Goal: Task Accomplishment & Management: Complete application form

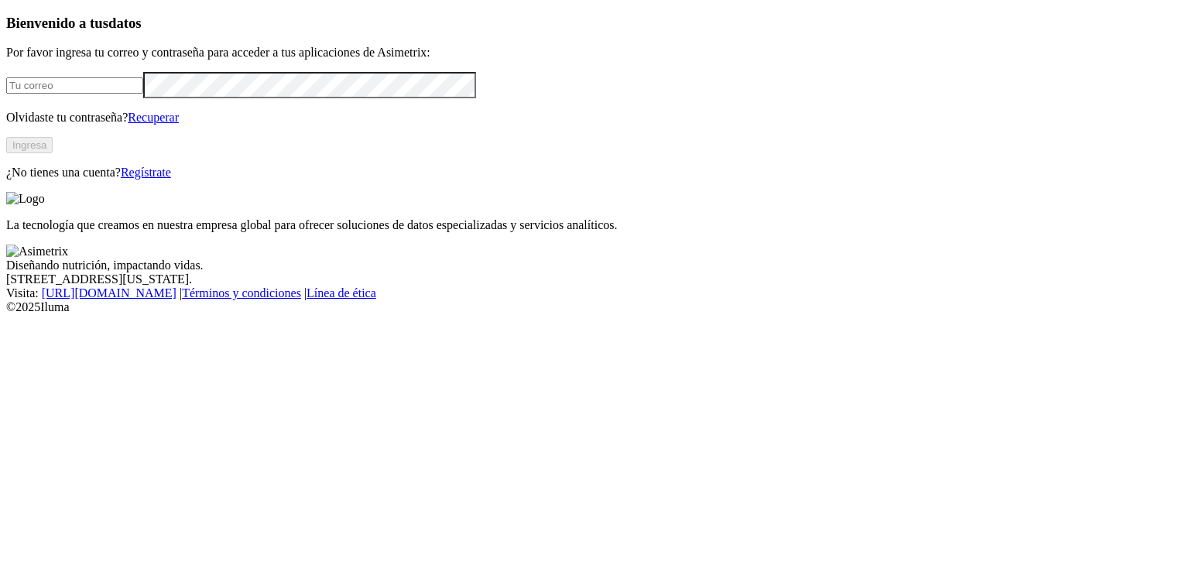
type input "[EMAIL_ADDRESS][DOMAIN_NAME]"
click at [53, 153] on button "Ingresa" at bounding box center [29, 145] width 46 height 16
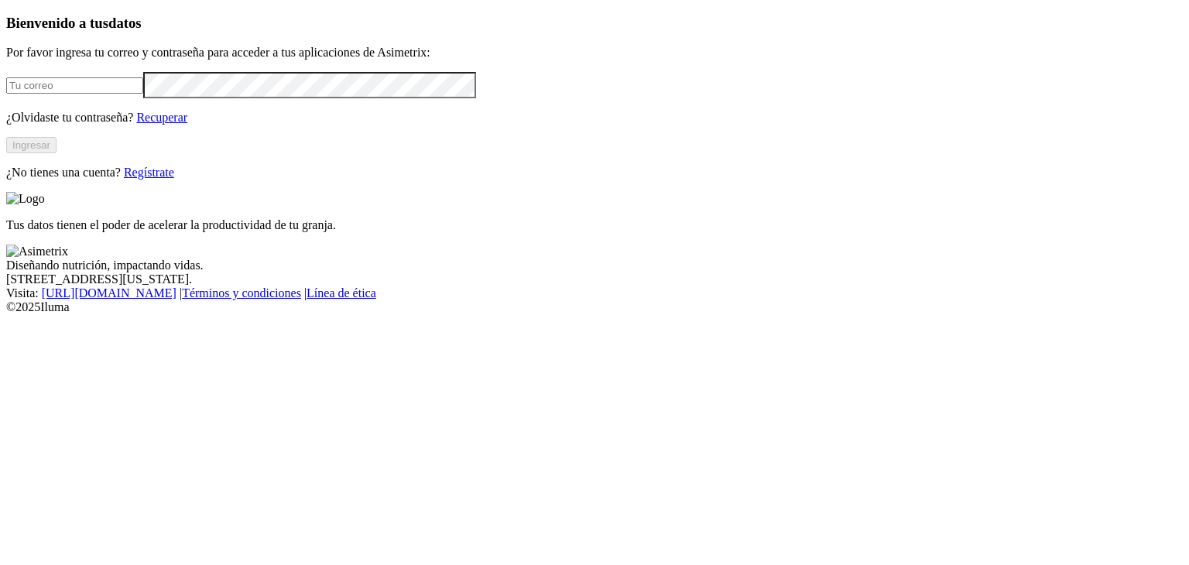
type input "[EMAIL_ADDRESS][DOMAIN_NAME]"
click at [57, 153] on button "Ingresar" at bounding box center [31, 145] width 50 height 16
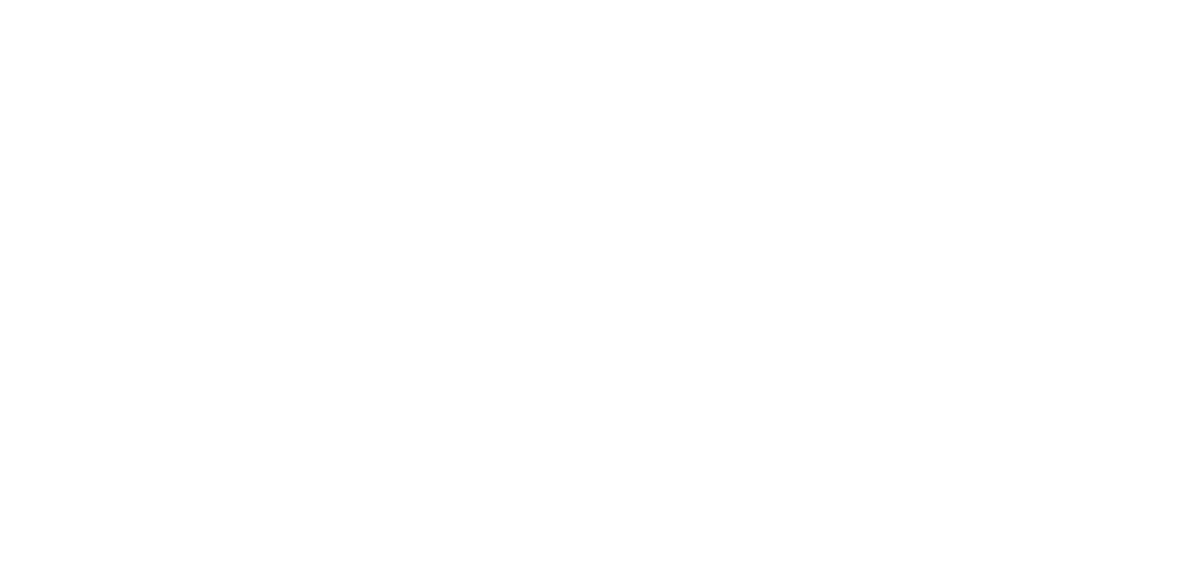
drag, startPoint x: 694, startPoint y: 242, endPoint x: 941, endPoint y: 249, distance: 247.8
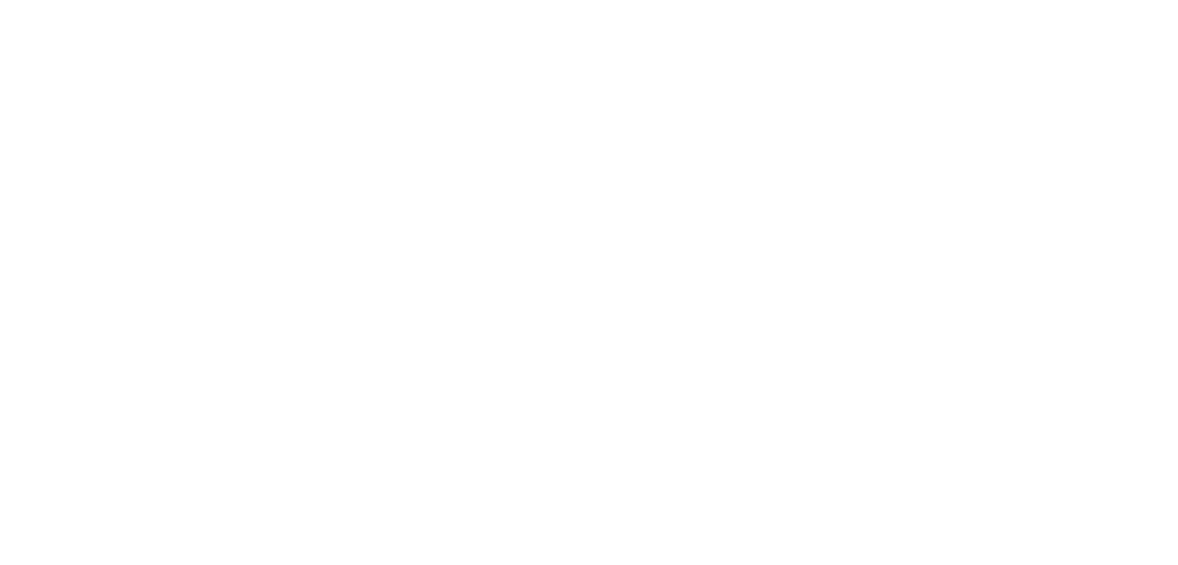
type input "18 Agosto 2025"
paste input "18 Agosto 2025"
type input "18 Agosto 2025"
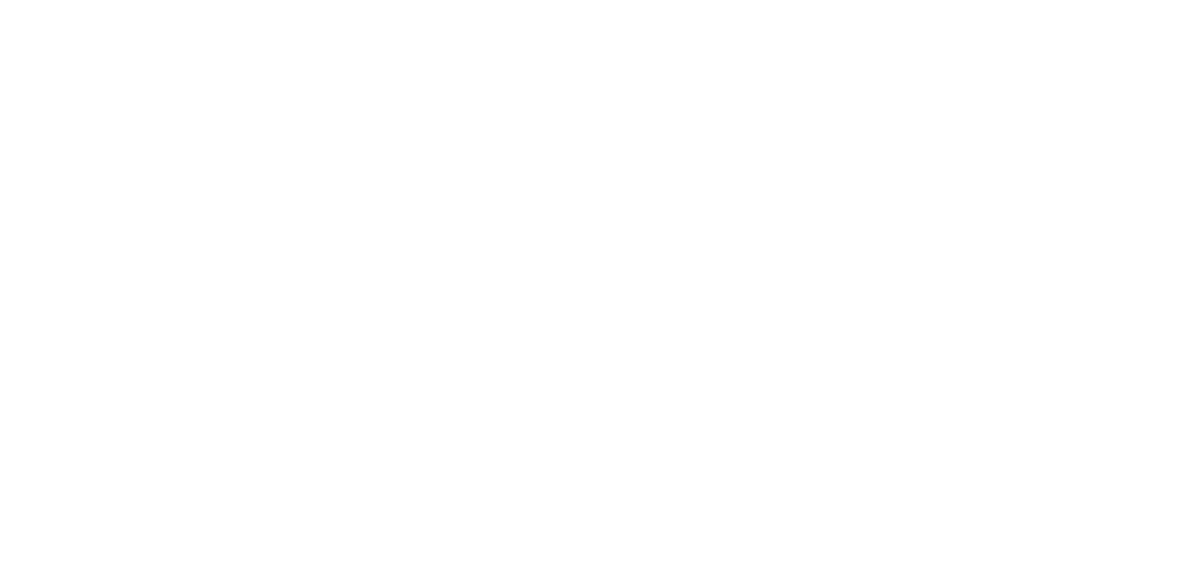
paste input "18 Agosto 2025"
type input "18 Agosto 2025"
paste input "18 Agosto 2025"
type input "18 Agosto 2025"
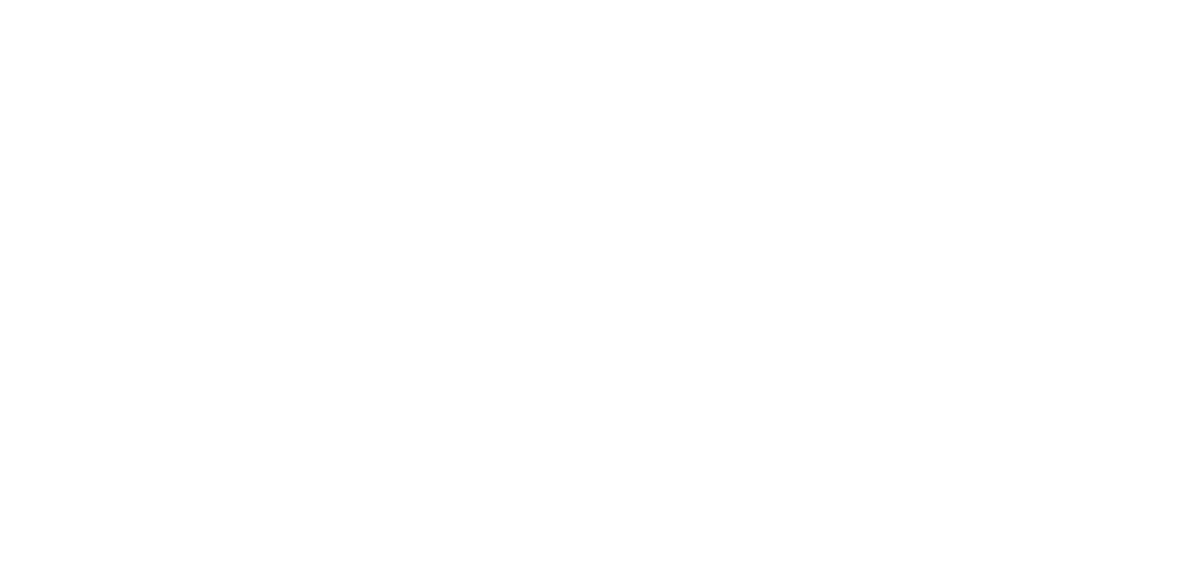
paste input "18 Agosto 2025"
type input "18 Agosto 2025"
paste input "18 Agosto 2025"
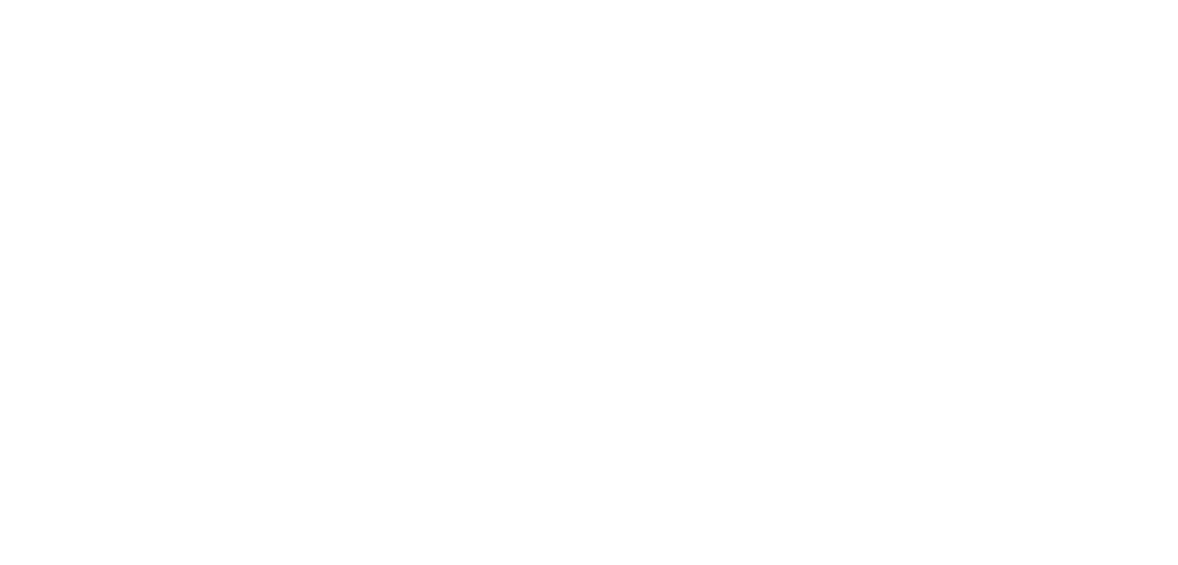
type input "18 Agosto 2025"
paste input "18 Agosto 2025"
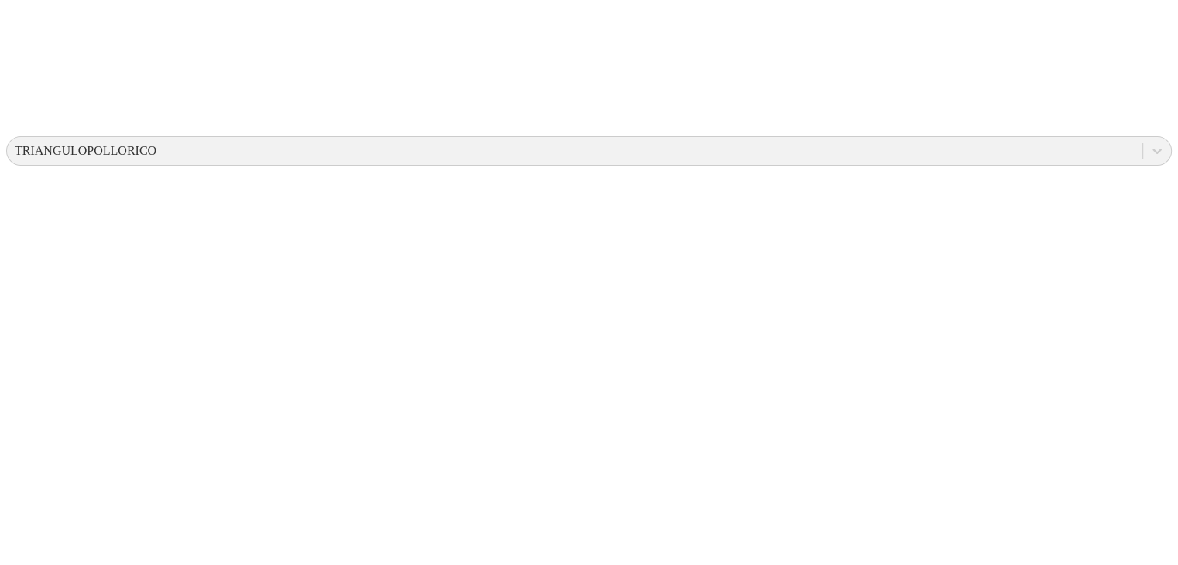
scroll to position [495, 0]
type input "18 Agosto 2025"
paste input "18 Agosto 2025"
type input "18 Agosto 2025"
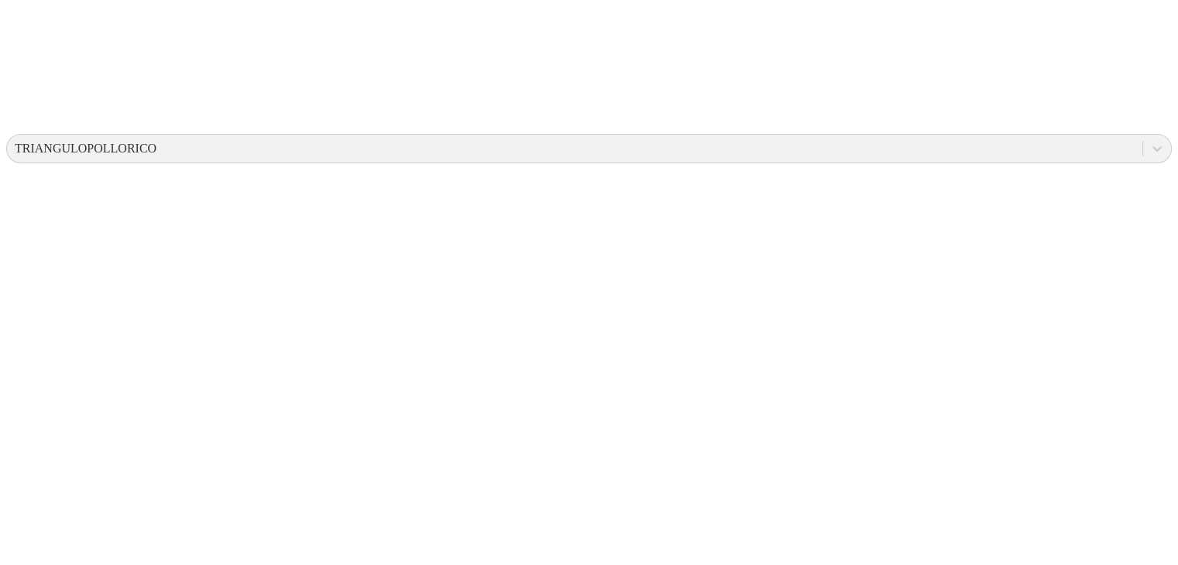
paste input "18 Agosto 2025"
type input "18 Agosto 2025"
paste input "18 Agosto 2025"
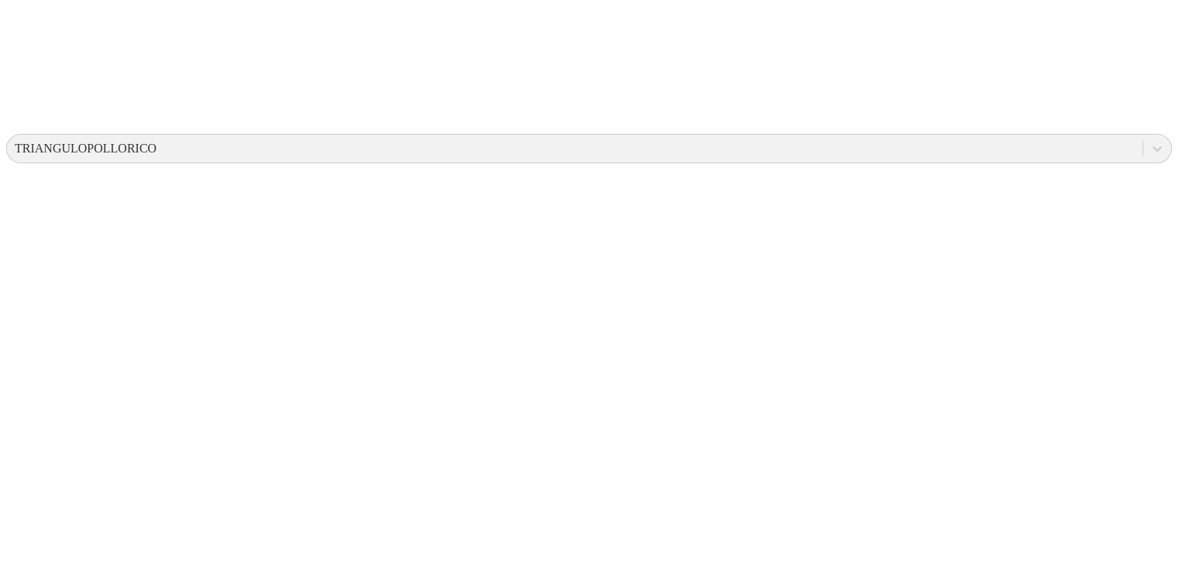
type input "18 Agosto 2025"
paste input "18 Agosto 2025"
type input "18 Agosto 2025"
paste input "18 Agosto 2025"
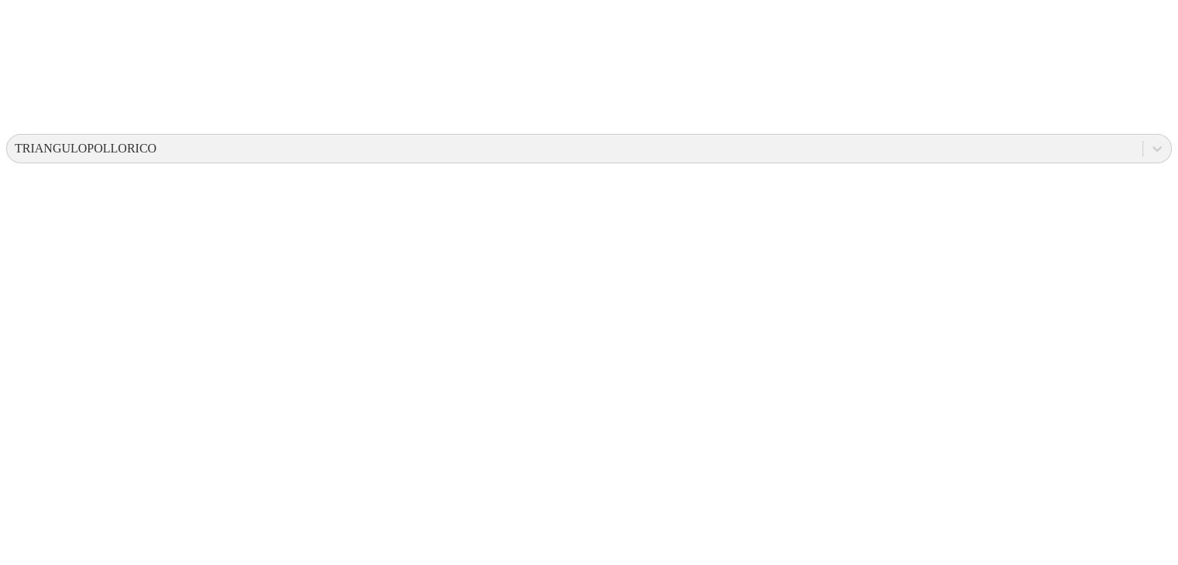
type input "18 Agosto 2025"
paste input "18 Agosto 2025"
type input "18 Agosto 2025"
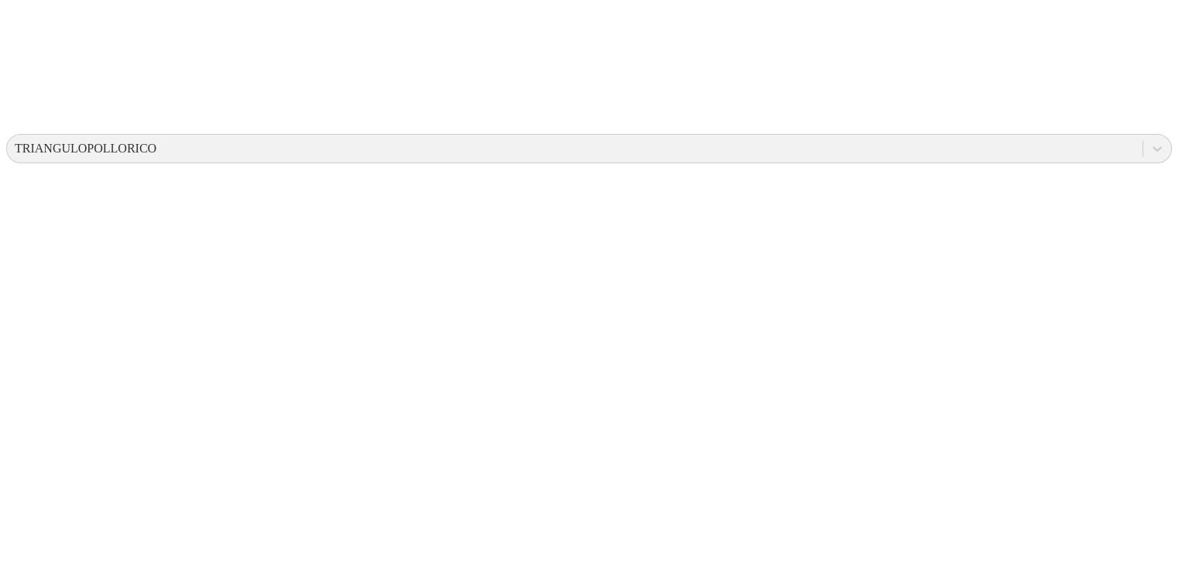
paste input "18 Agosto 2025"
type input "18 Agosto 2025"
paste input "18 Agosto 2025"
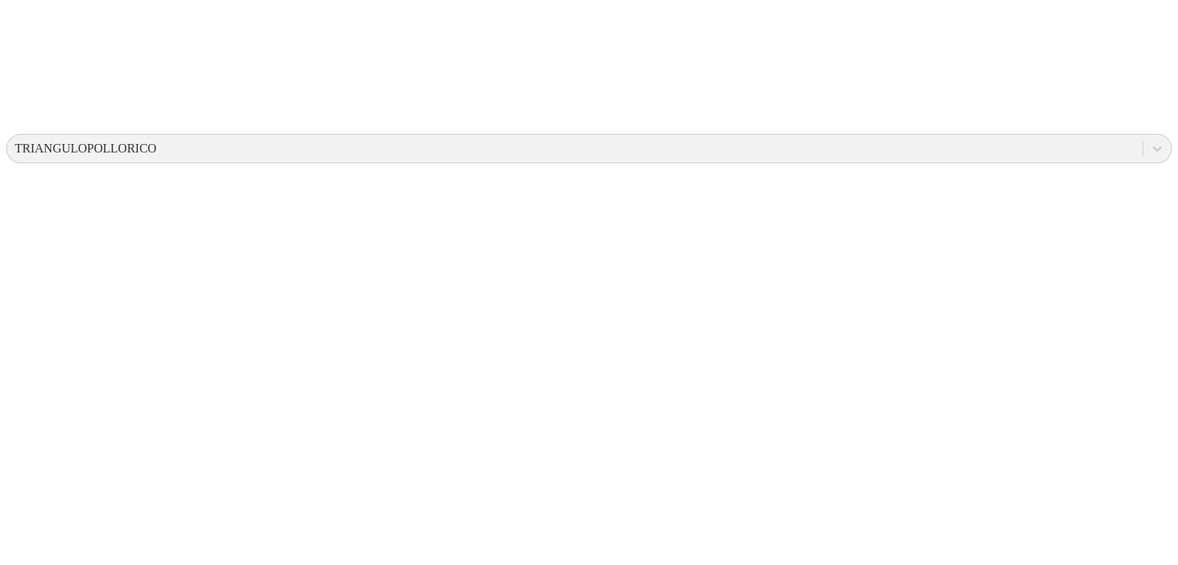
type input "18 Agosto 2025"
paste input "18 Agosto 2025"
type input "18 Agosto 2025"
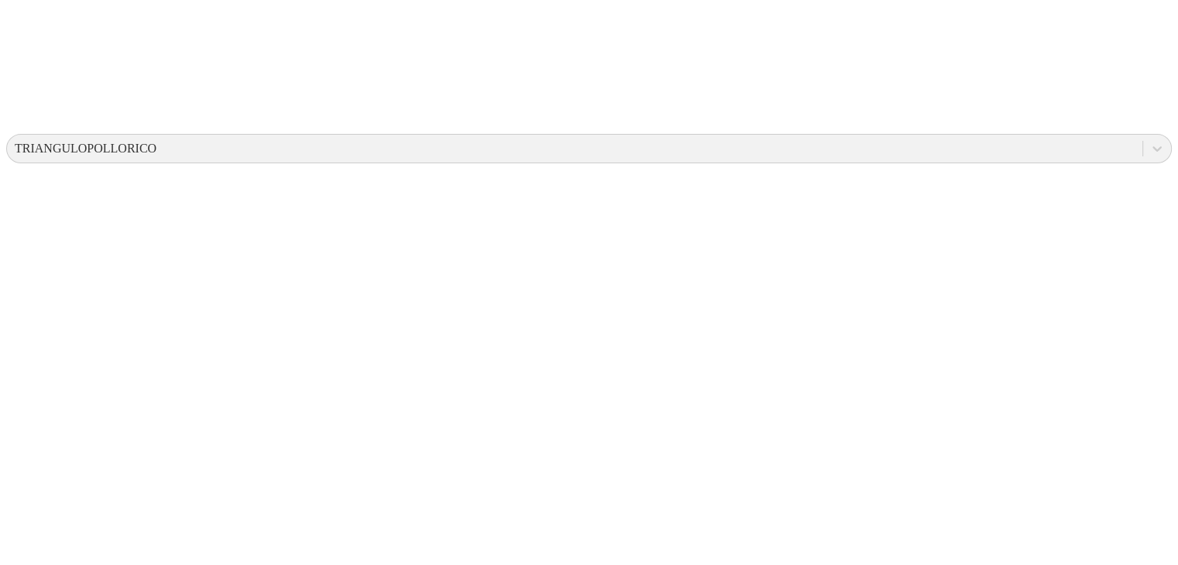
paste input "18 Agosto 2025"
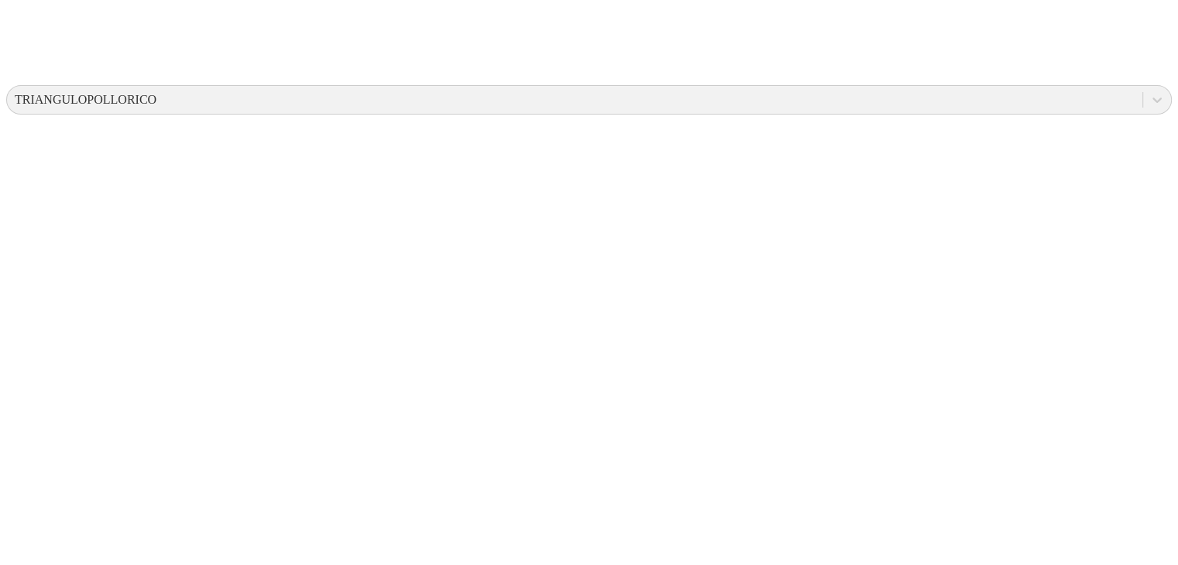
type input "18 Agosto 2025"
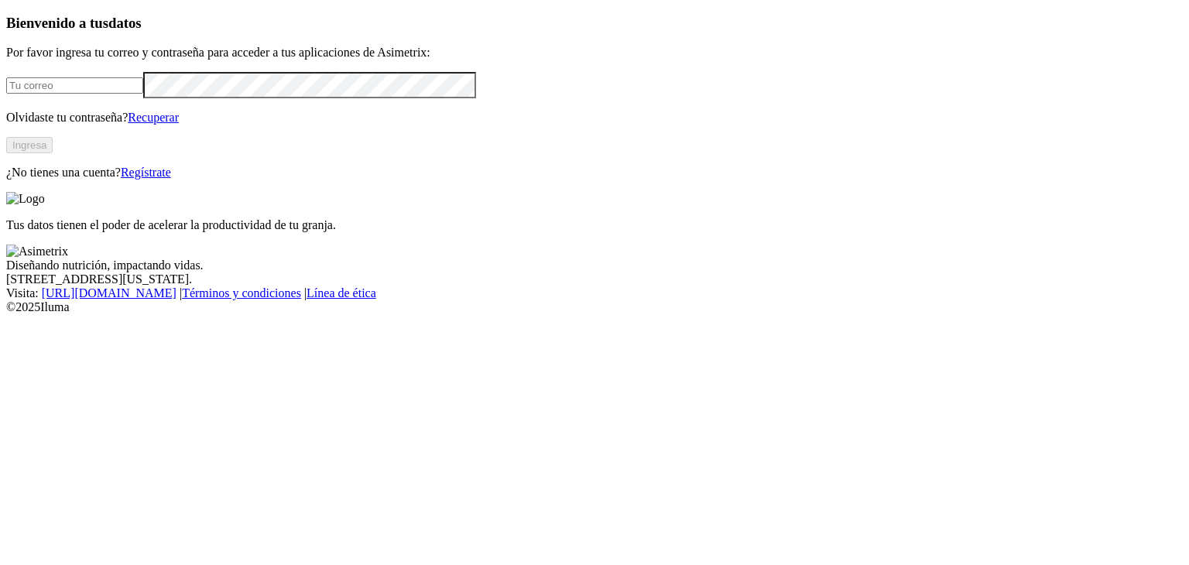
type input "[EMAIL_ADDRESS][DOMAIN_NAME]"
click at [53, 153] on button "Ingresa" at bounding box center [29, 145] width 46 height 16
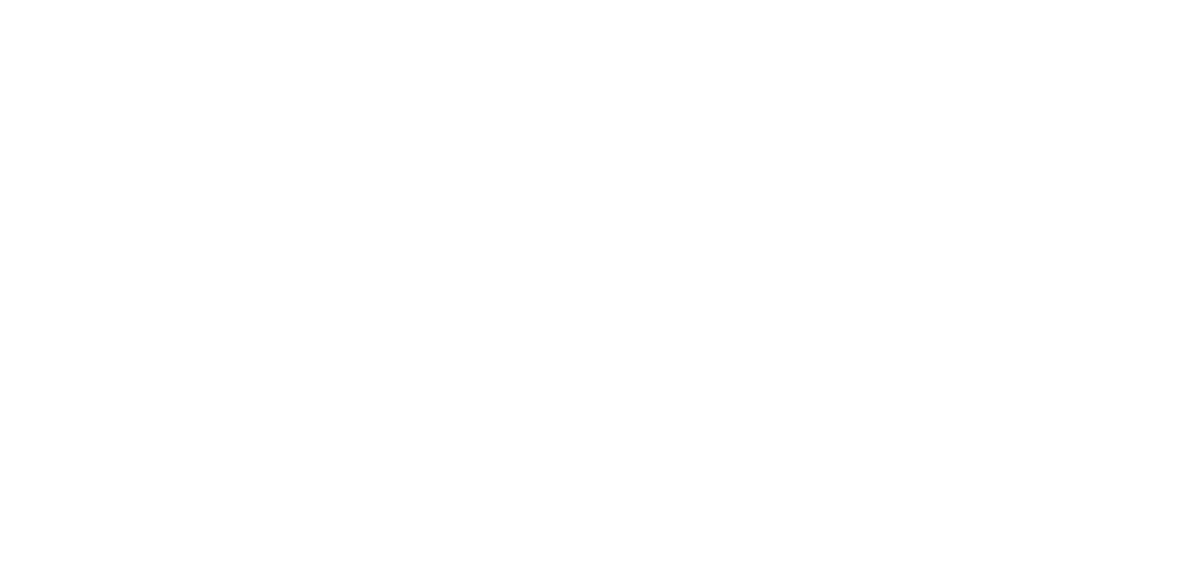
drag, startPoint x: 701, startPoint y: 246, endPoint x: 1062, endPoint y: 227, distance: 362.1
type input "25 Agosto 2025"
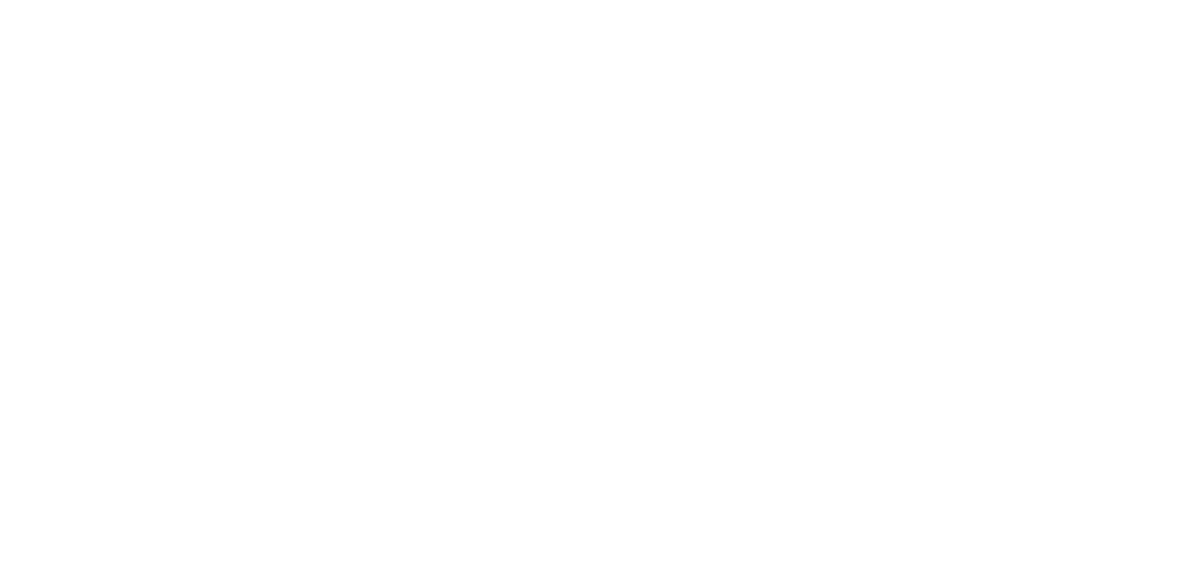
paste input "25 Agosto 2025"
type input "25 Agosto 2025"
paste input "25 Agosto 2025"
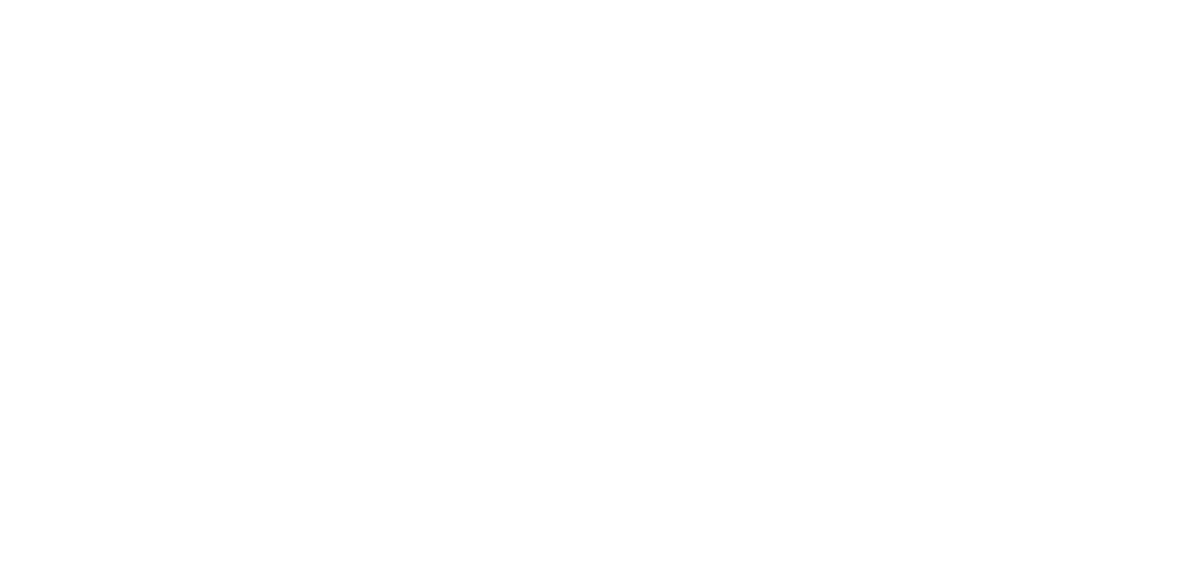
type input "25 Agosto 2025"
paste input "25 Agosto 2025"
type input "25 Agosto 2025"
paste input "25 Agosto 2025"
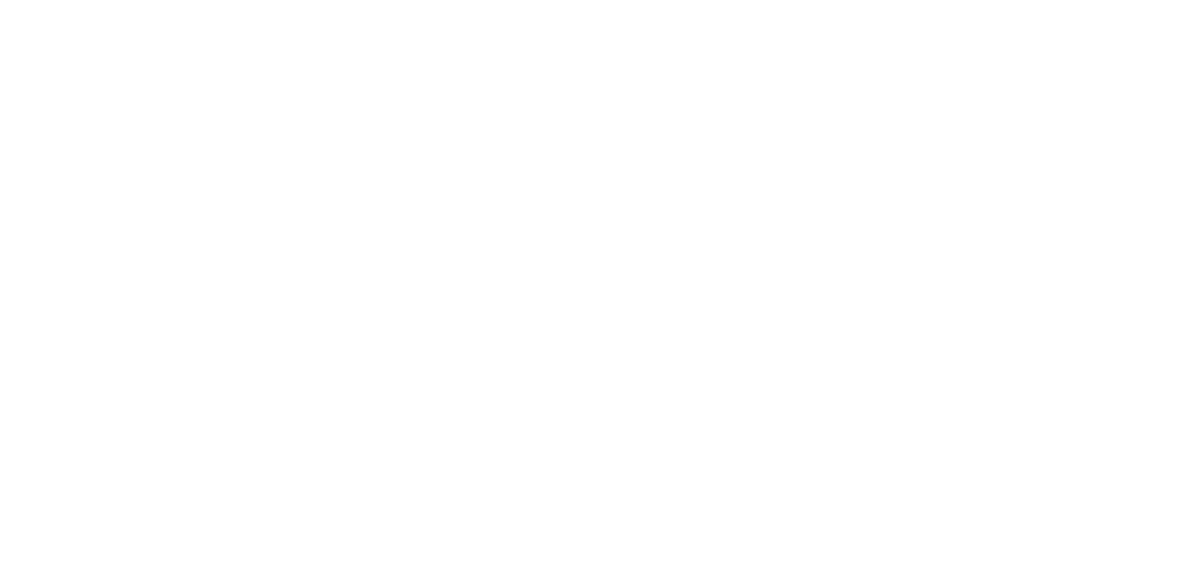
type input "25 Agosto 2025"
paste input "25 Agosto 2025"
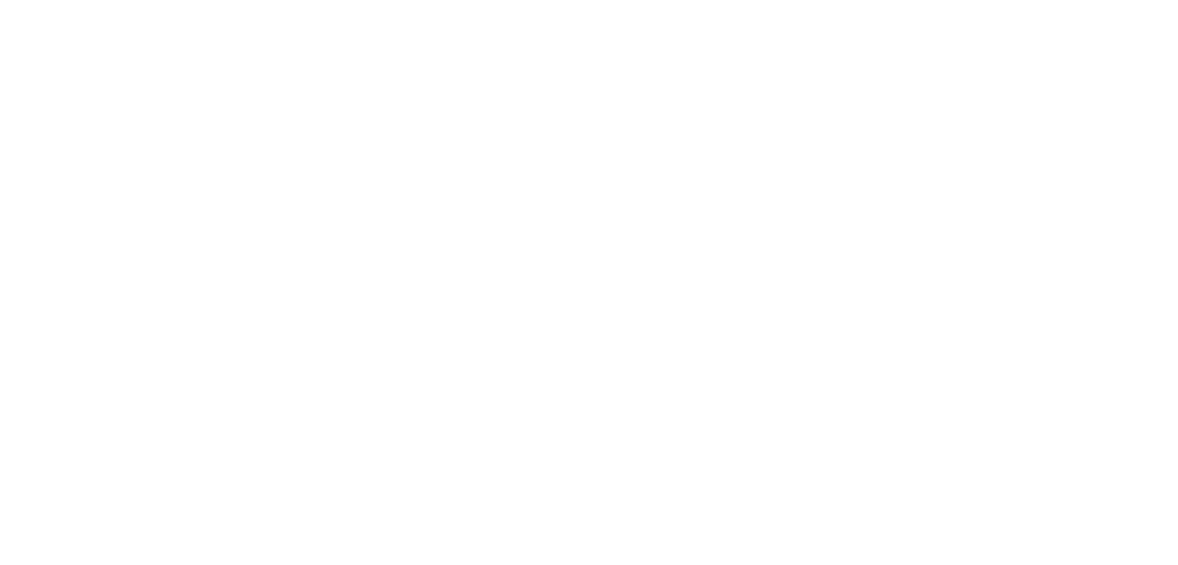
paste input "25 Agosto 2025"
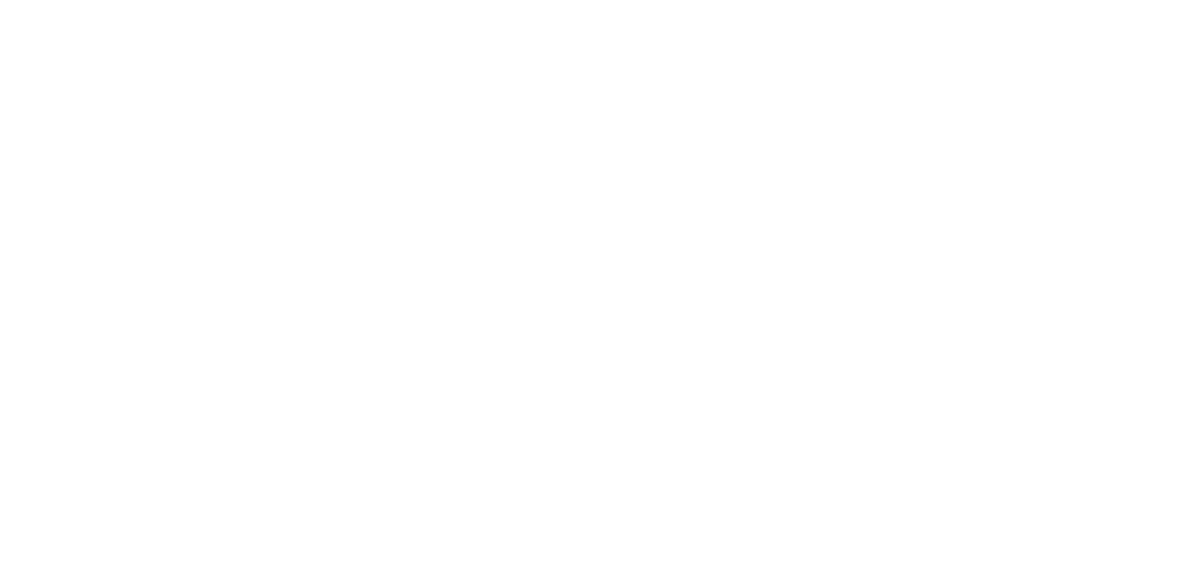
paste input
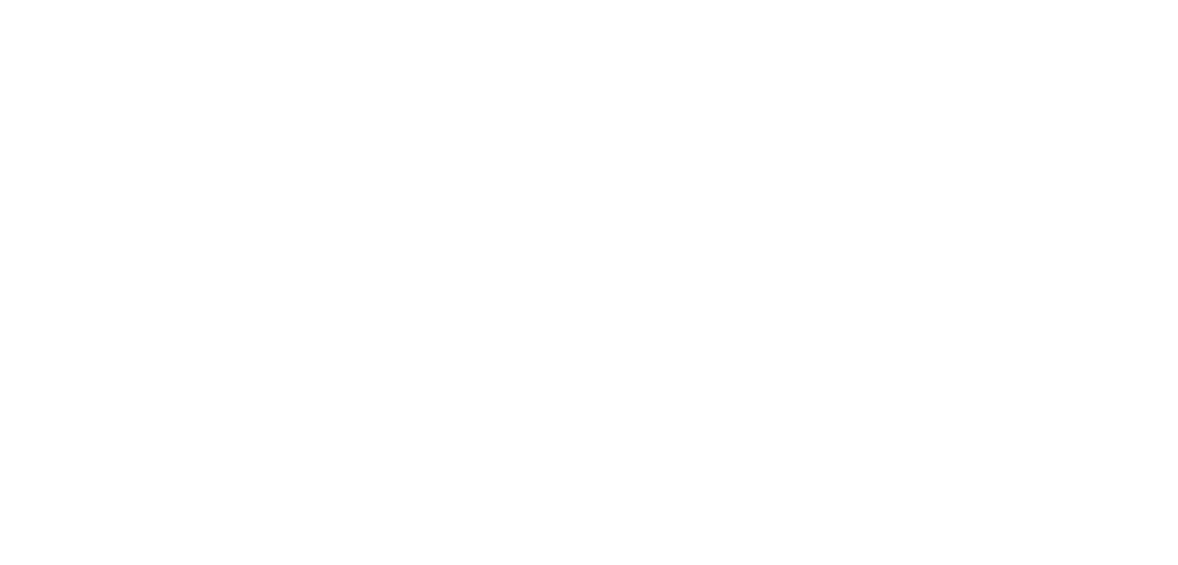
scroll to position [0, 0]
type input "25 Agosto 2025"
paste input "25 Agosto 2025"
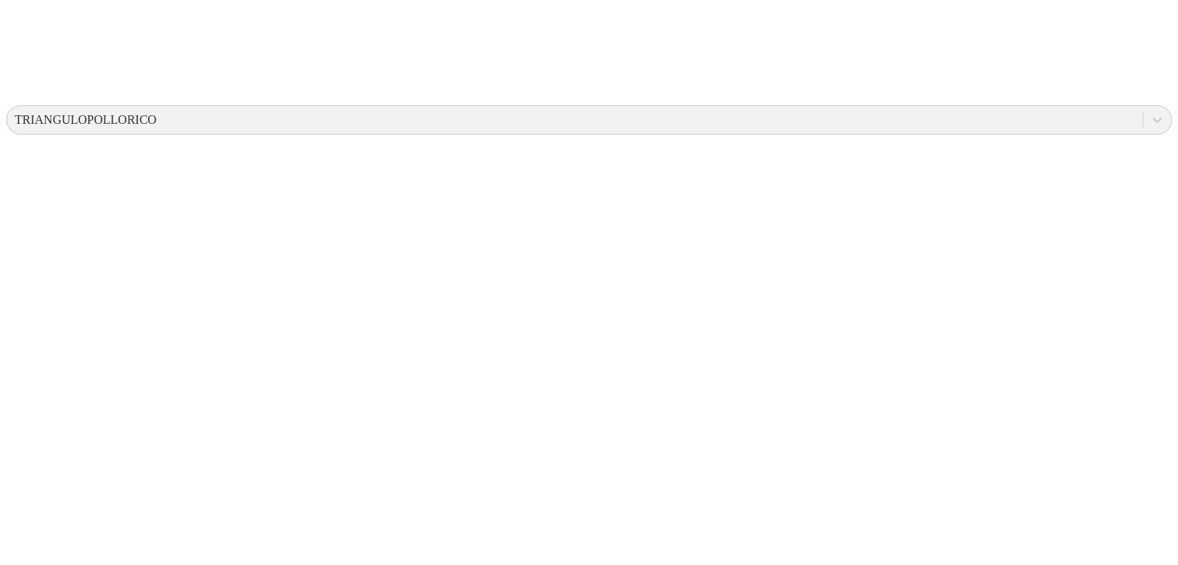
scroll to position [526, 0]
type input "25 Agosto 2025"
paste input "25 Agosto 2025"
type input "25 Agosto 2025"
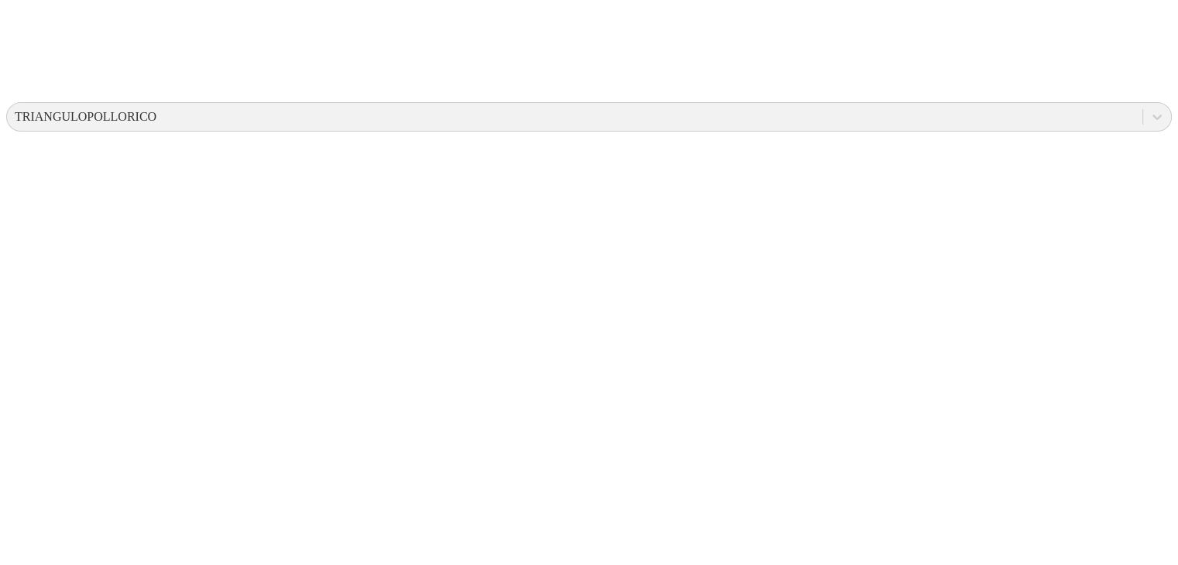
paste input "25 Agosto 2025"
type input "25 Agosto 2025"
paste input "25 Agosto 2025"
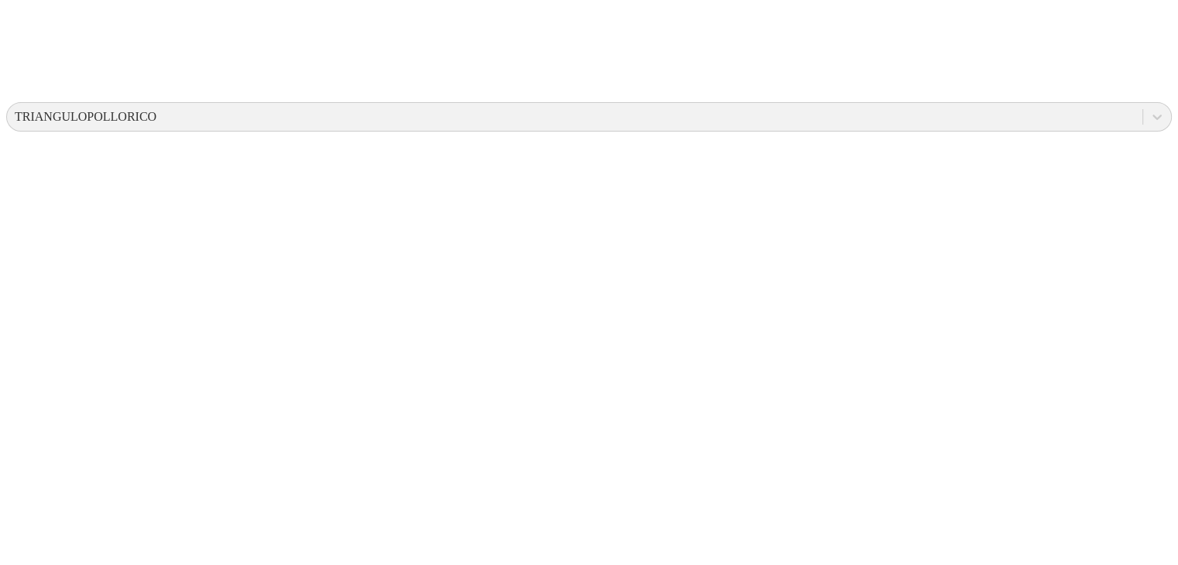
type input "25 Agosto 2025"
paste input "25 Agosto 2025"
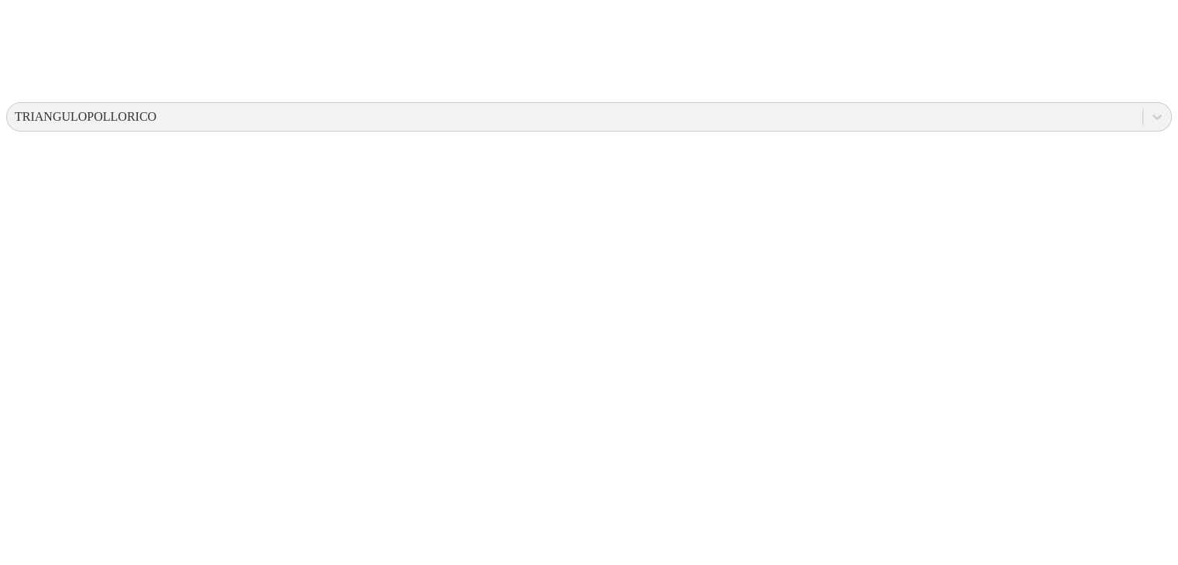
paste input
type input "25 Agosto 2025"
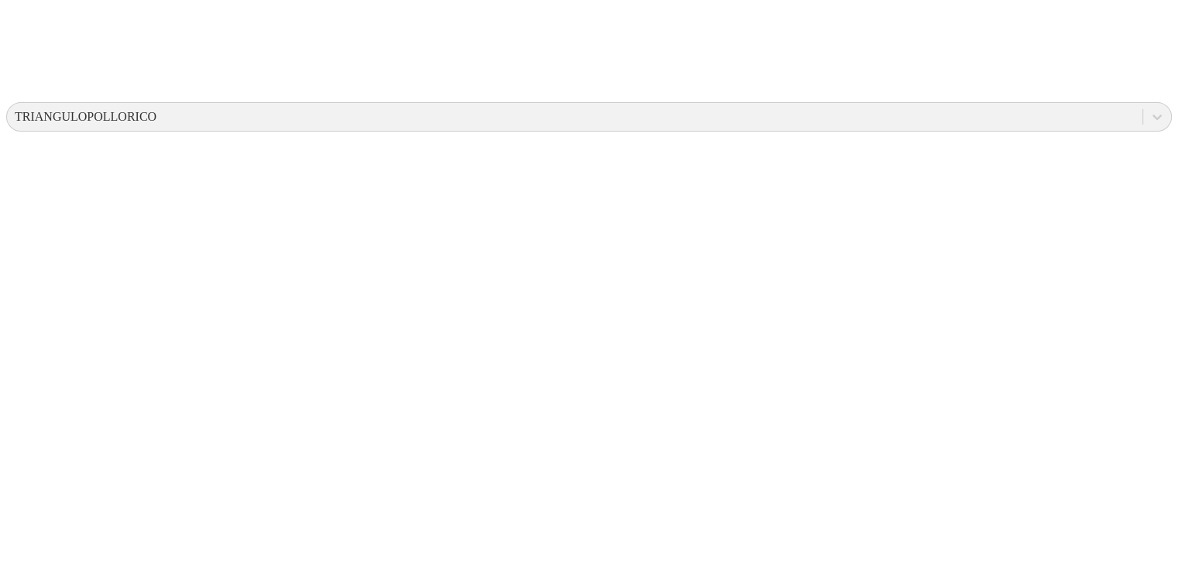
paste input "25 Agosto 2025"
drag, startPoint x: 921, startPoint y: 252, endPoint x: 867, endPoint y: 352, distance: 113.3
type input "25 Agosto 2025"
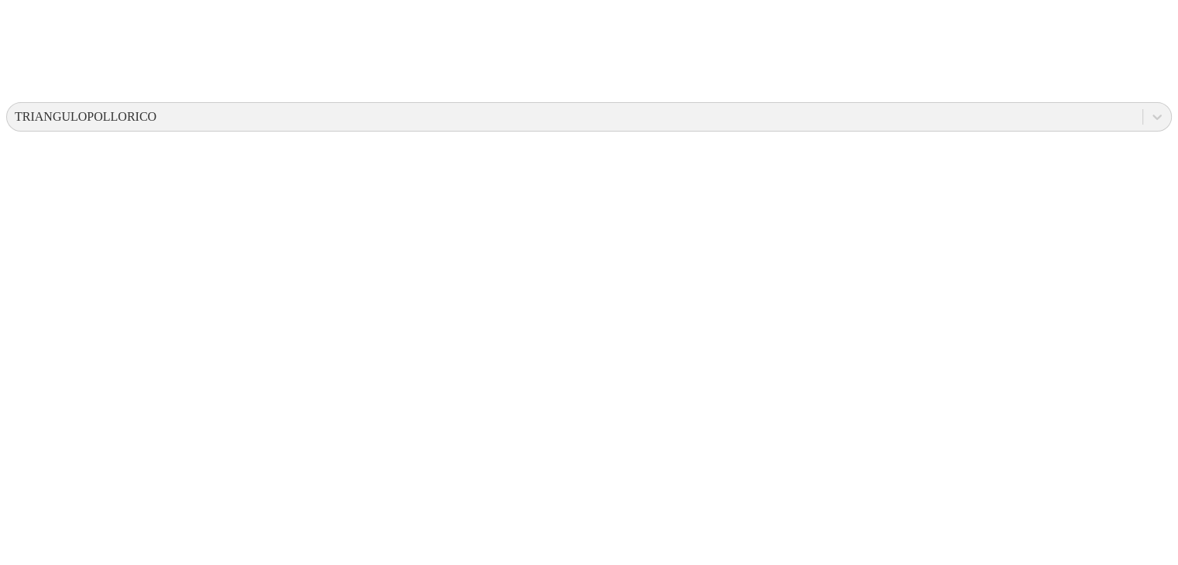
paste input "25 Agosto 2025"
type input "25 Agosto 2025"
paste input "25 Agosto 2025"
type input "25 Agosto 2025"
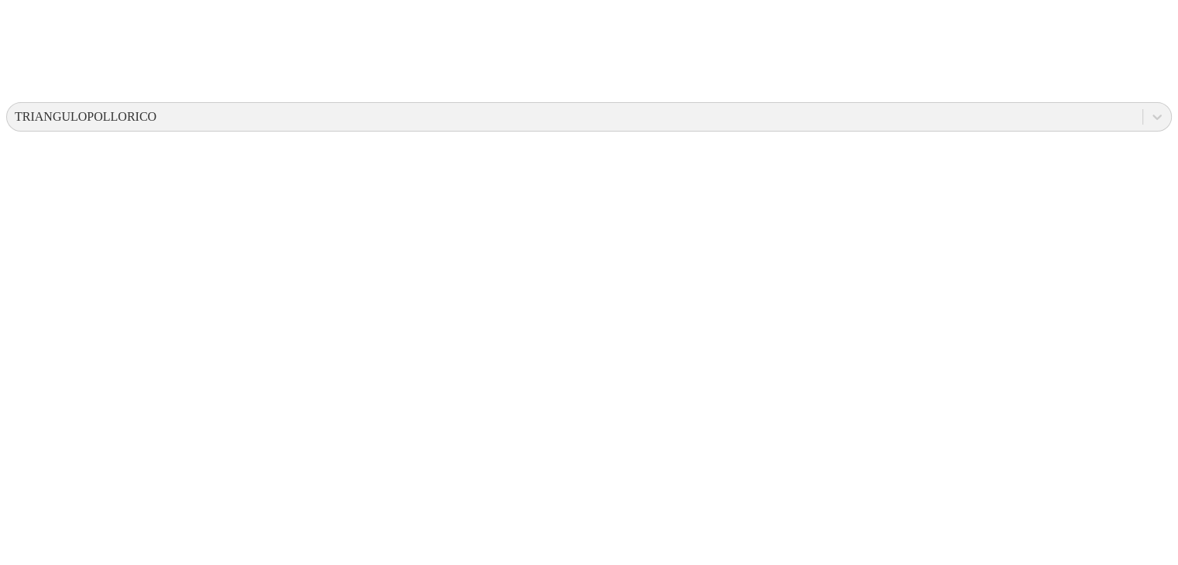
paste input "25 Agosto 2025"
type input "25 Agosto 2025"
paste input "25 Agosto 2025"
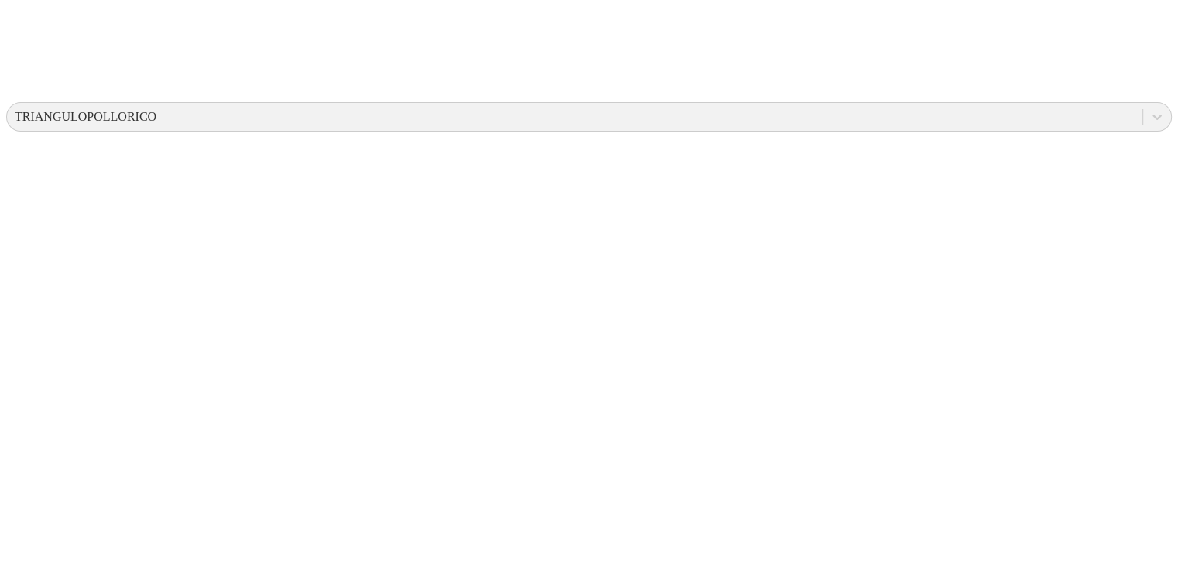
type input "25 Agosto 2025"
paste input "25 Agosto 2025"
type input "25 Agosto 2025"
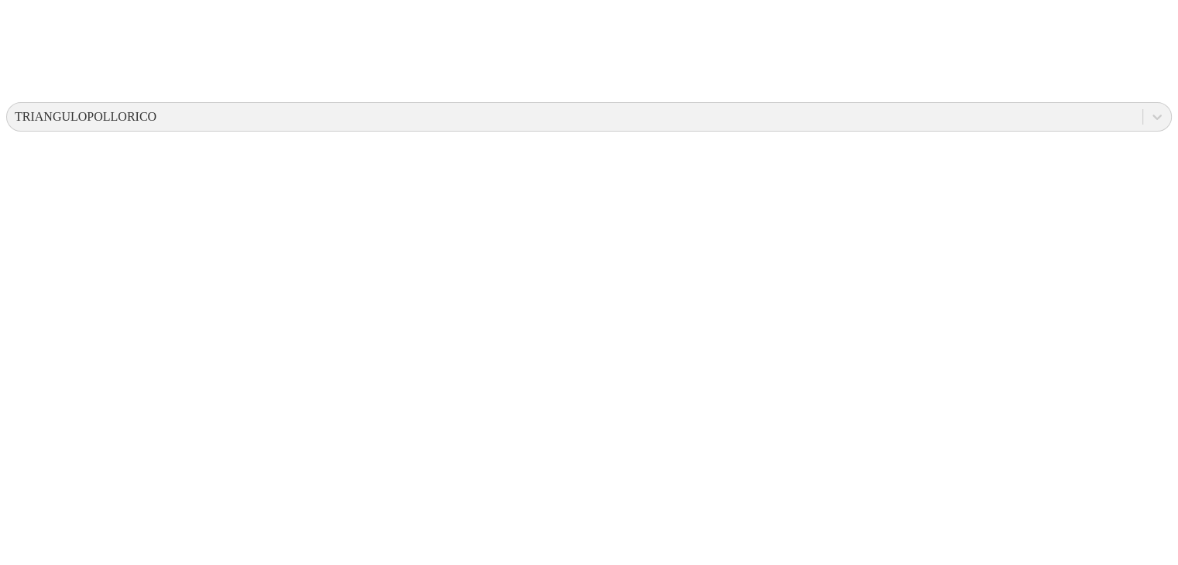
paste input "25 Agosto 2025"
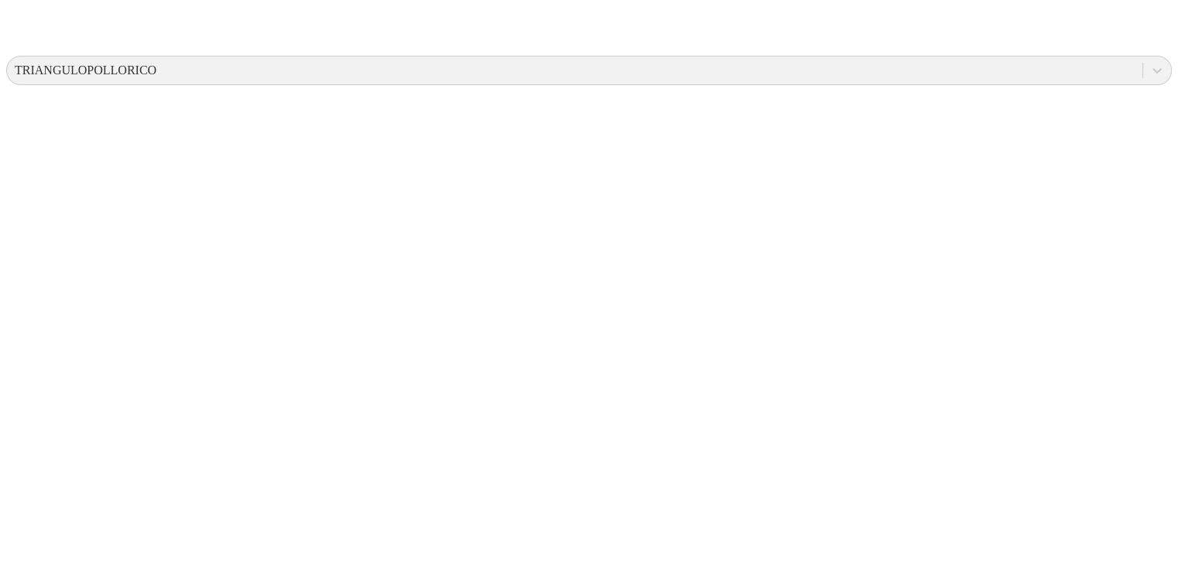
scroll to position [593, 0]
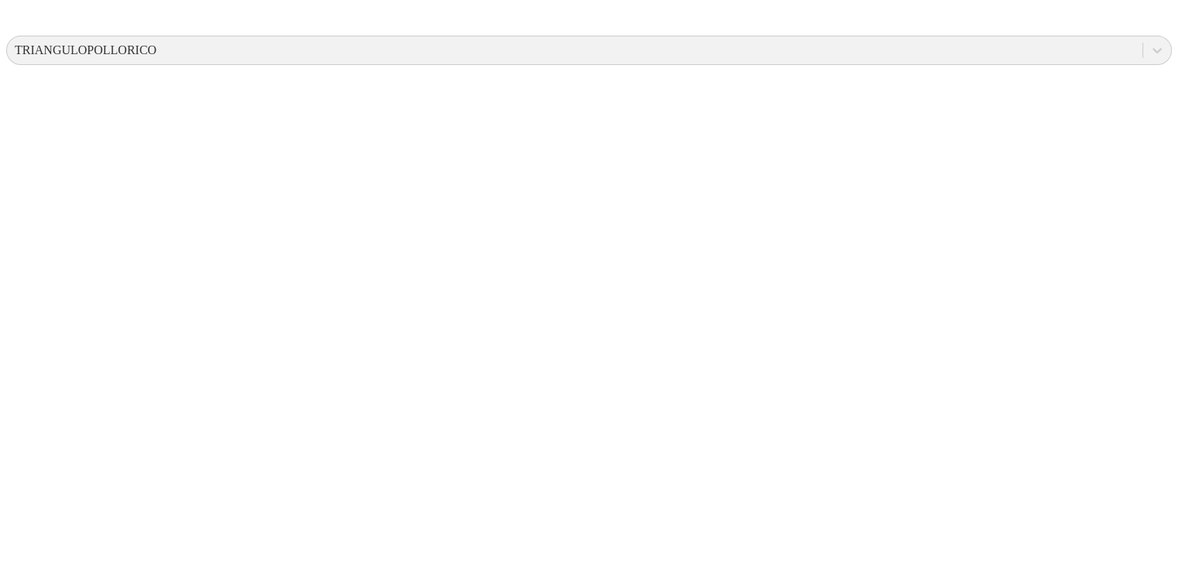
type input "25 Agosto 2025"
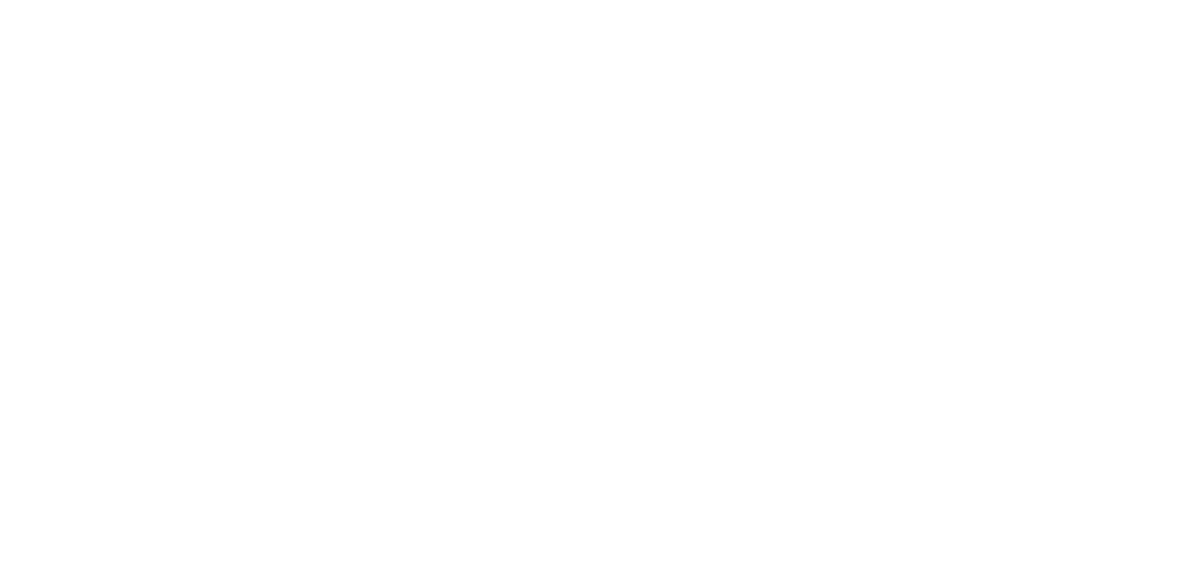
scroll to position [0, 0]
drag, startPoint x: 701, startPoint y: 252, endPoint x: 929, endPoint y: 230, distance: 228.7
type input "28 Agosto 2025"
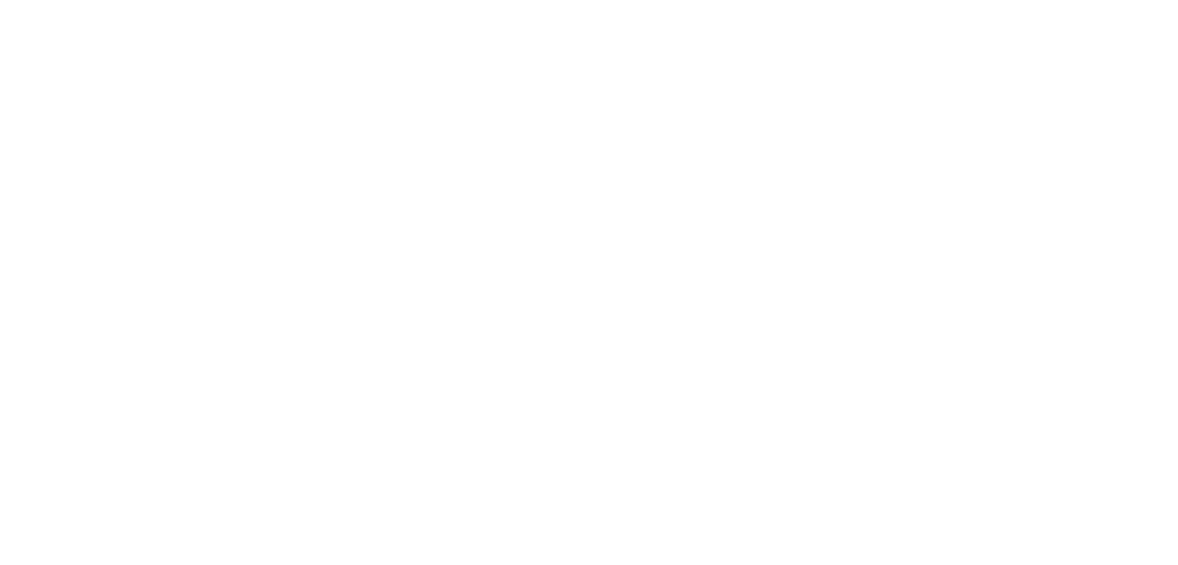
paste input "28 Agosto 2025"
type input "28 Agosto 2025"
paste input "28 Agosto 2025"
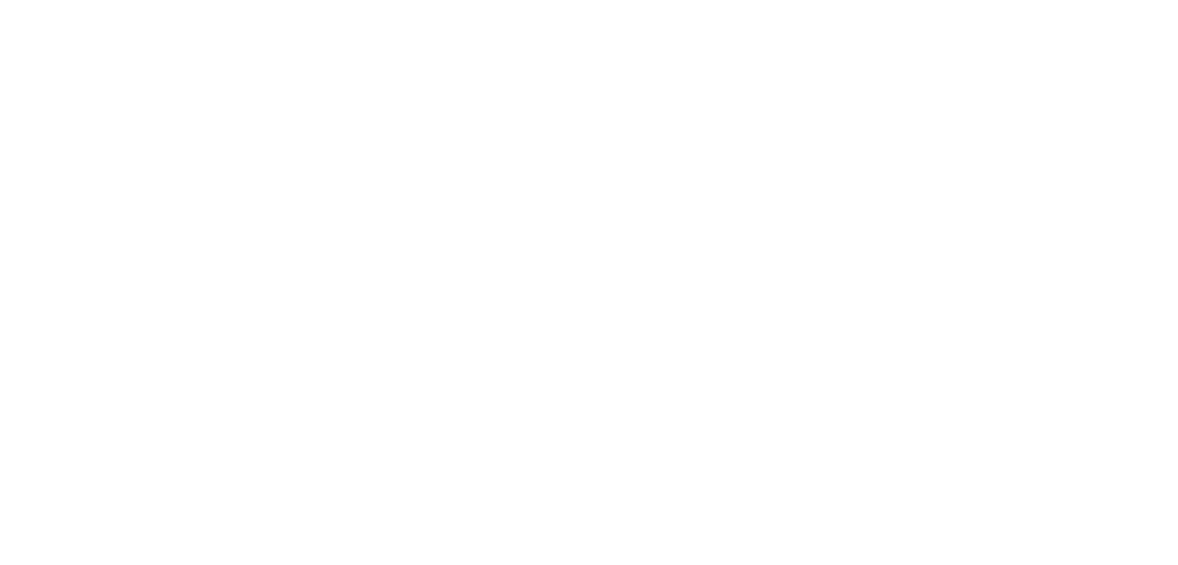
type input "28 Agosto 2025"
paste input "28 Agosto 2025"
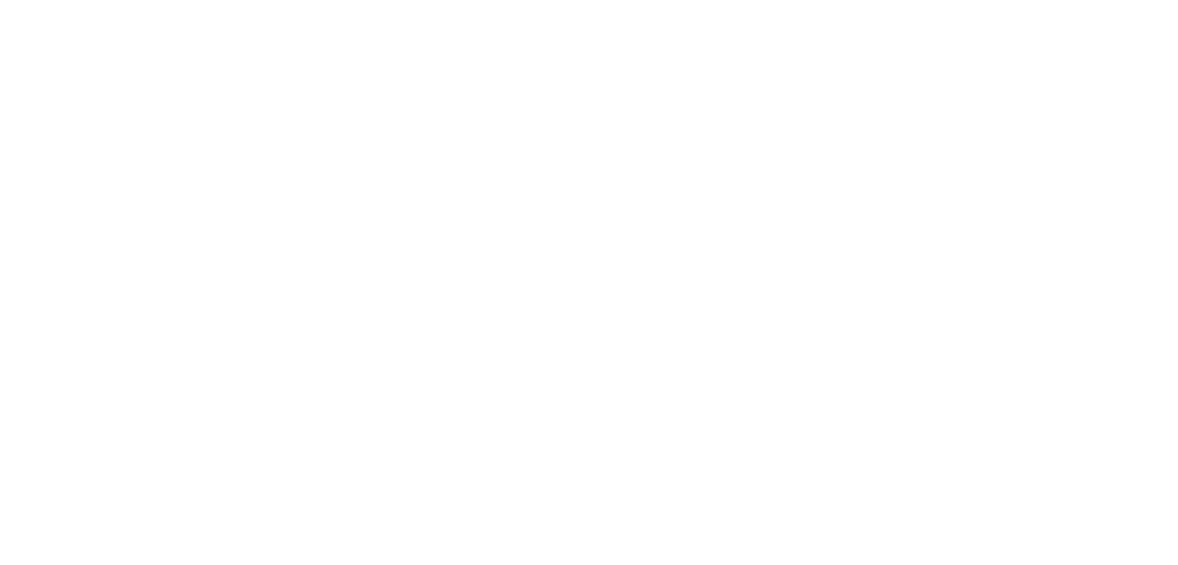
paste input
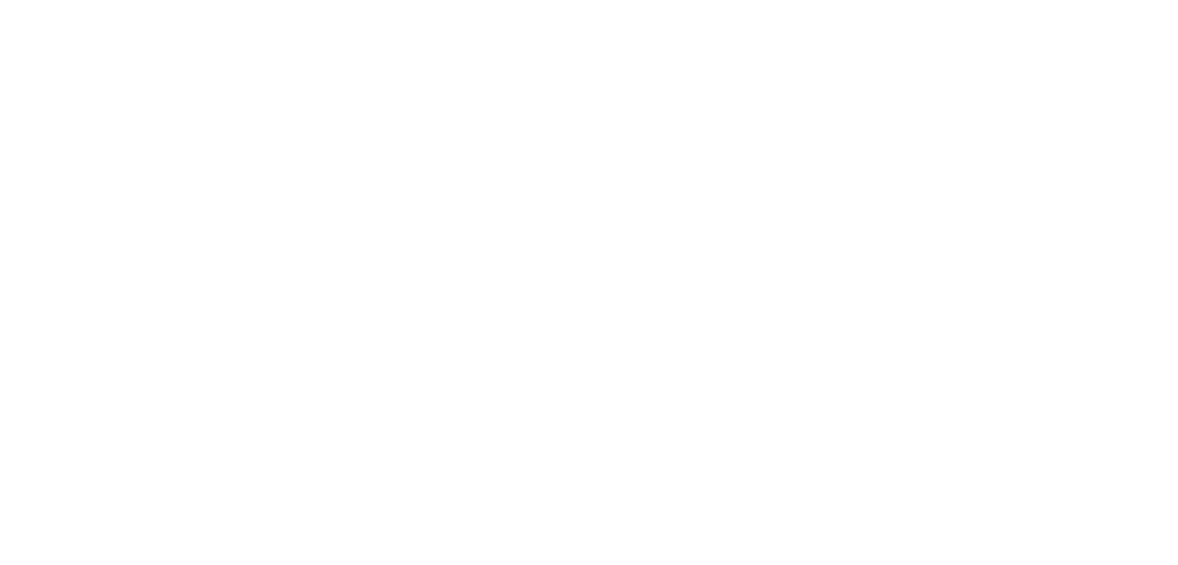
type input "28 Agosto 2025"
paste input "28 Agosto 2025"
type input "28 Agosto 2025"
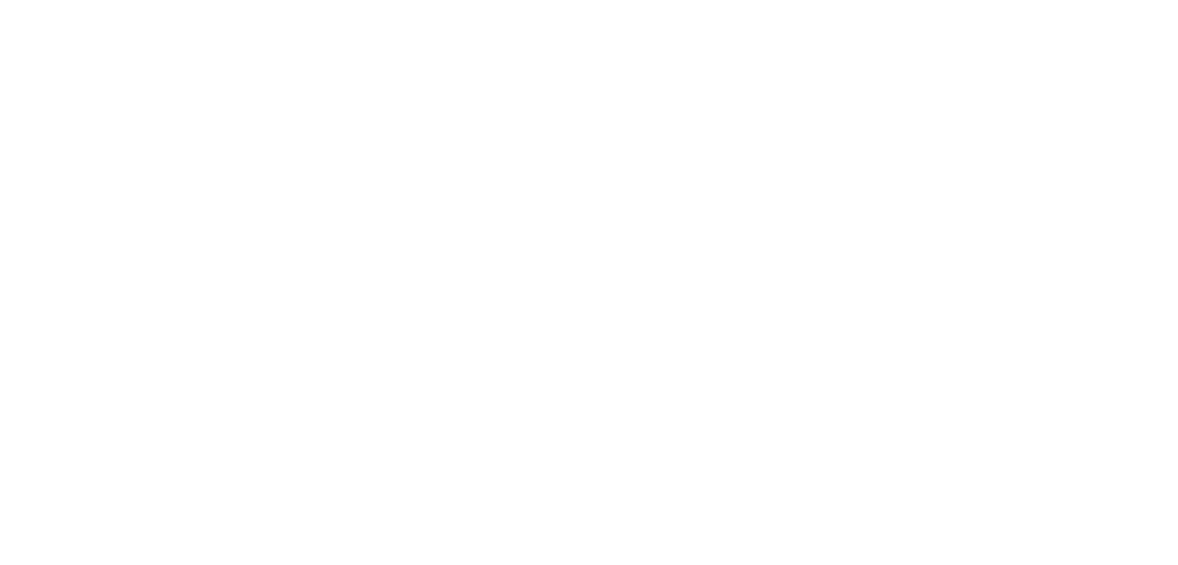
paste input "28 Agosto 2025"
type input "28 Agosto 2025"
paste input "28 Agosto 2025"
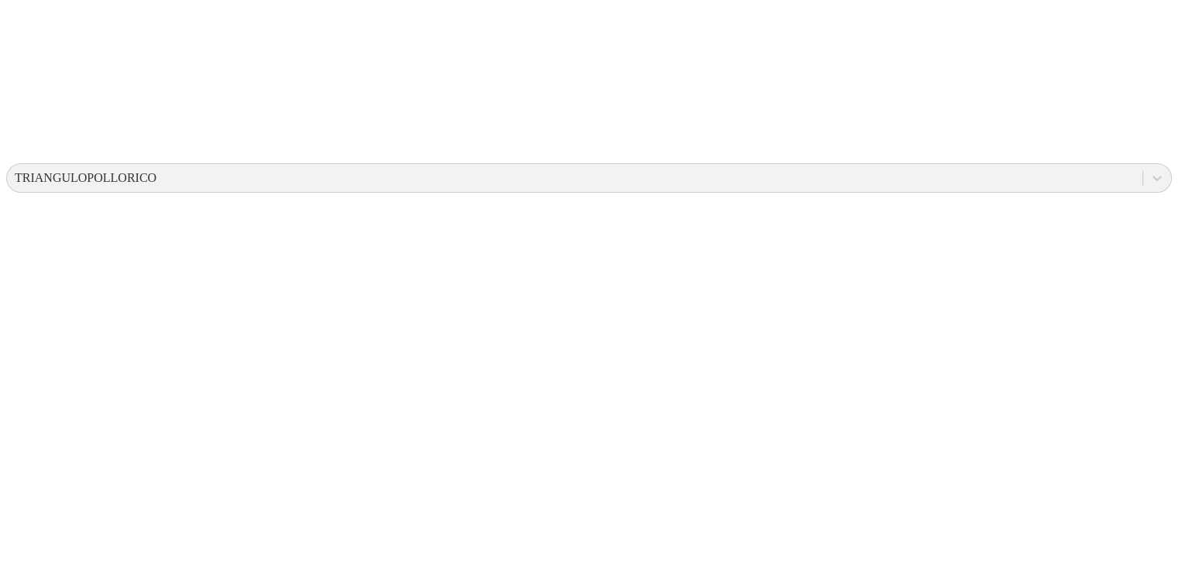
scroll to position [480, 0]
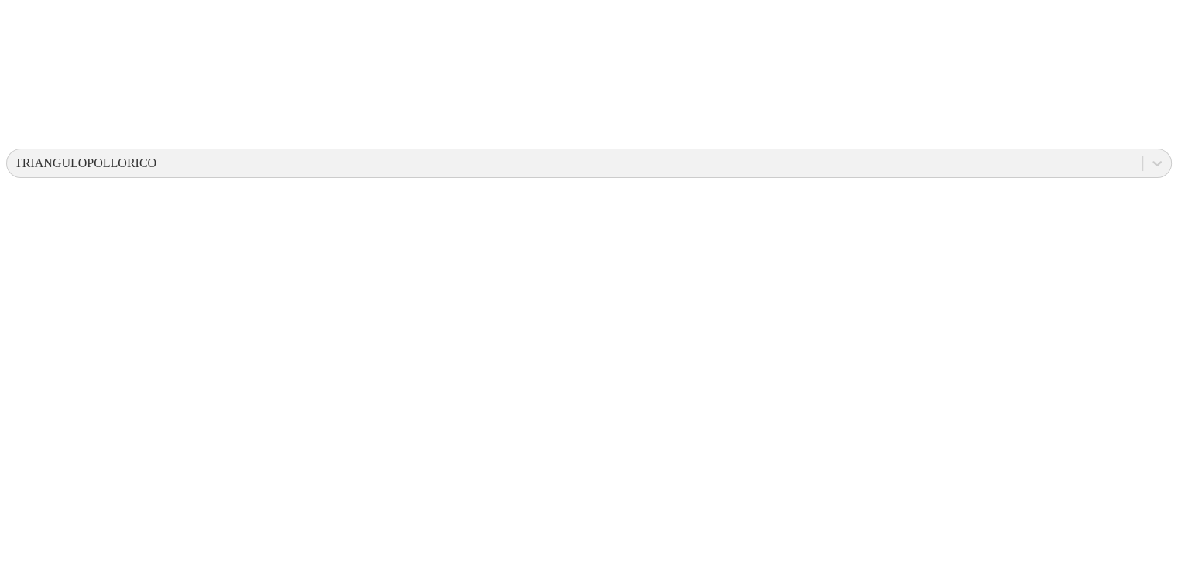
type input "28 Agosto 2025"
paste input "28 Agosto 2025"
type input "28 Agosto 2025"
paste input "28 Agosto 2025"
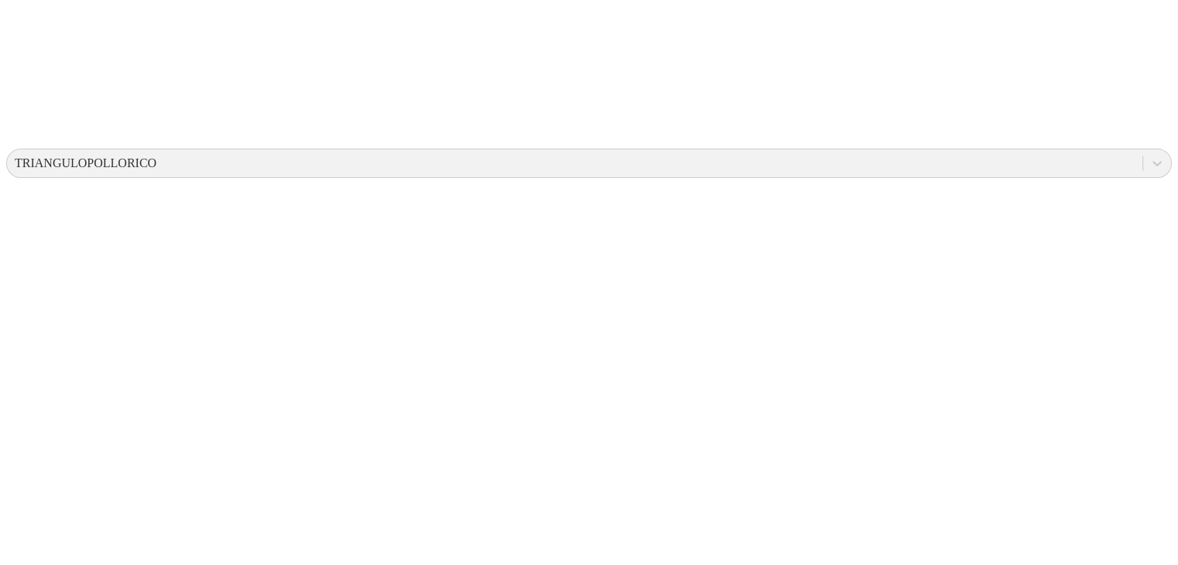
type input "28 Agosto 2025"
paste input "28 Agosto 2025"
type input "28 Agosto 2025"
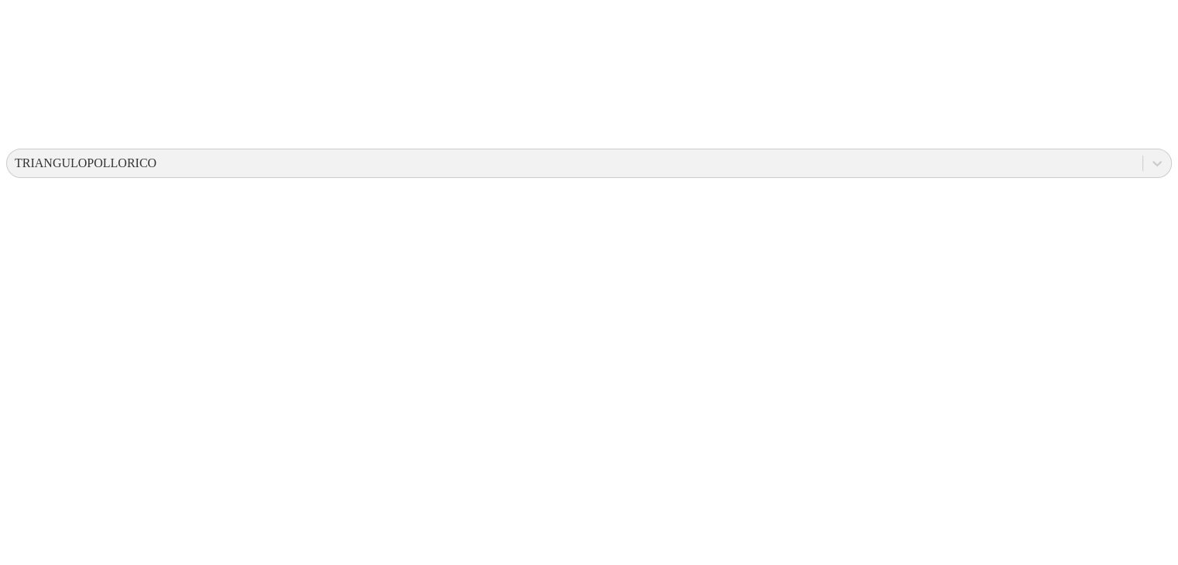
paste input "28 Agosto 2025"
type input "28 Agosto 2025"
paste input "28 Agosto 2025"
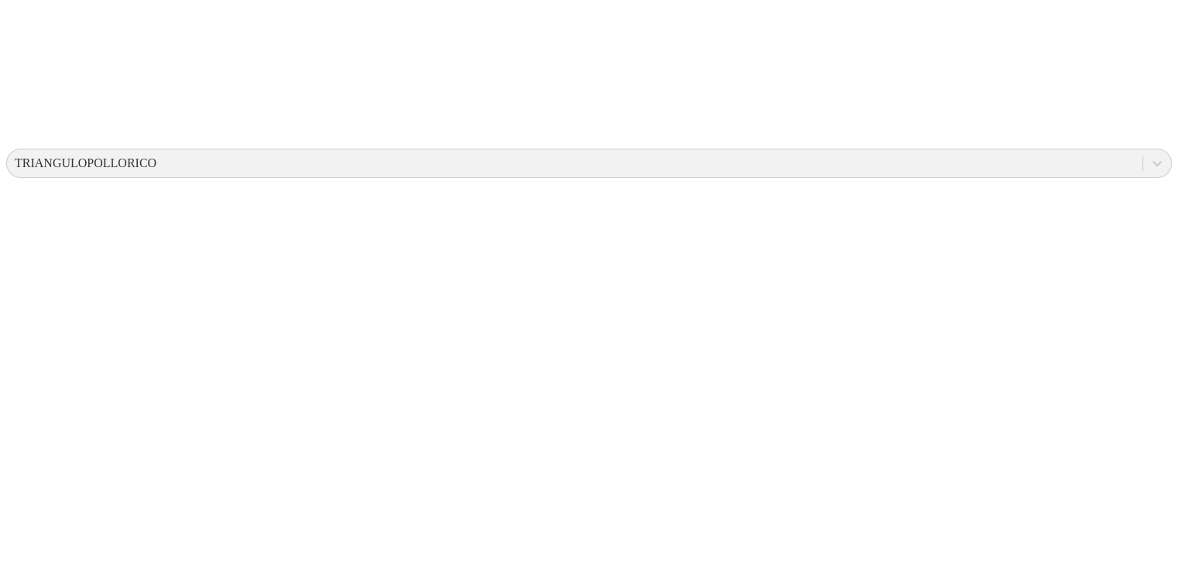
type input "28 Agosto 2025"
paste input "28 Agosto 2025"
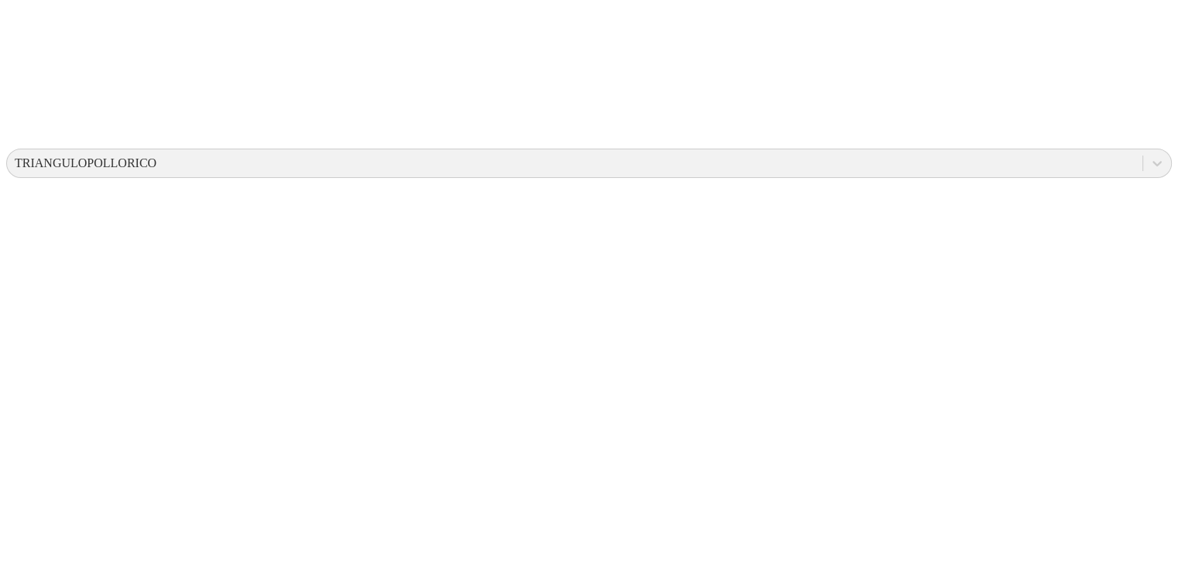
type input "28 Agosto 2025"
paste input "28 Agosto 2025"
type input "28 Agosto 2025"
paste input "28 Agosto 2025"
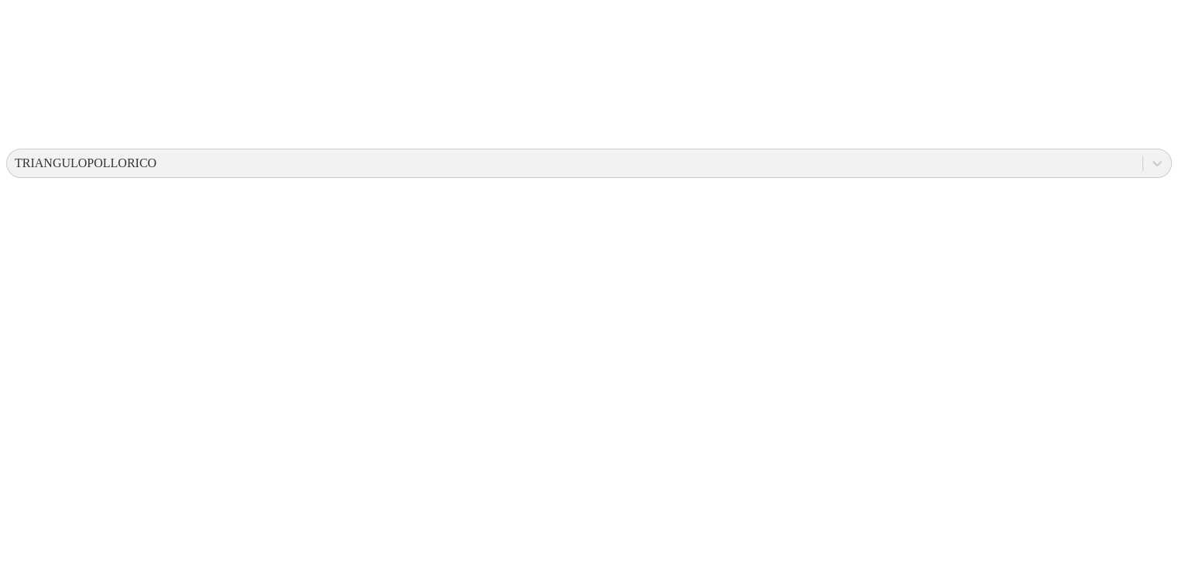
paste input "28 Agosto 2025"
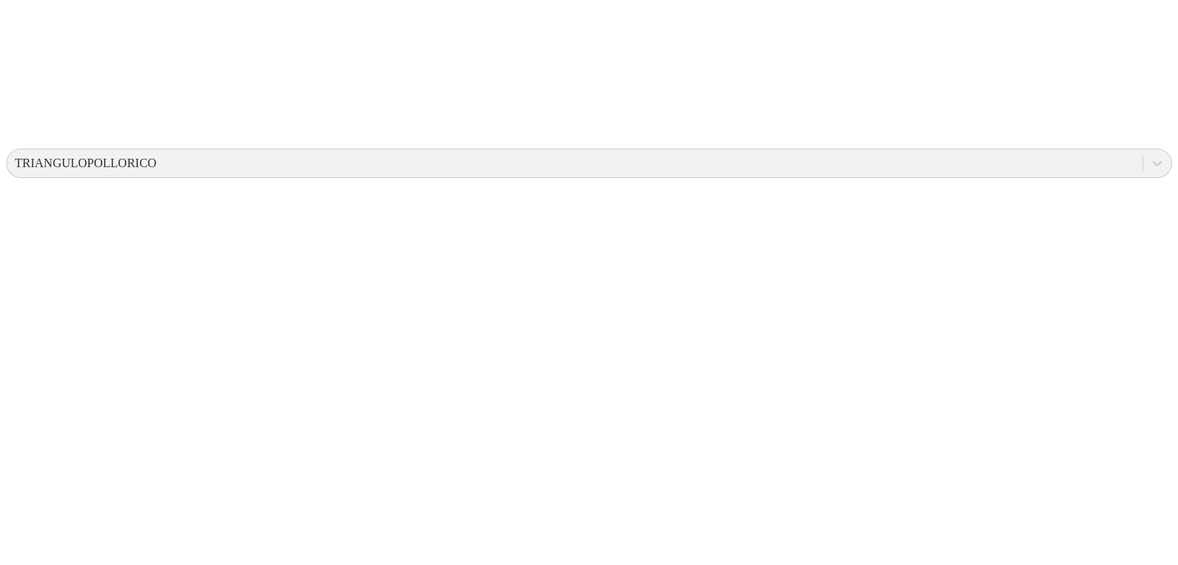
paste input
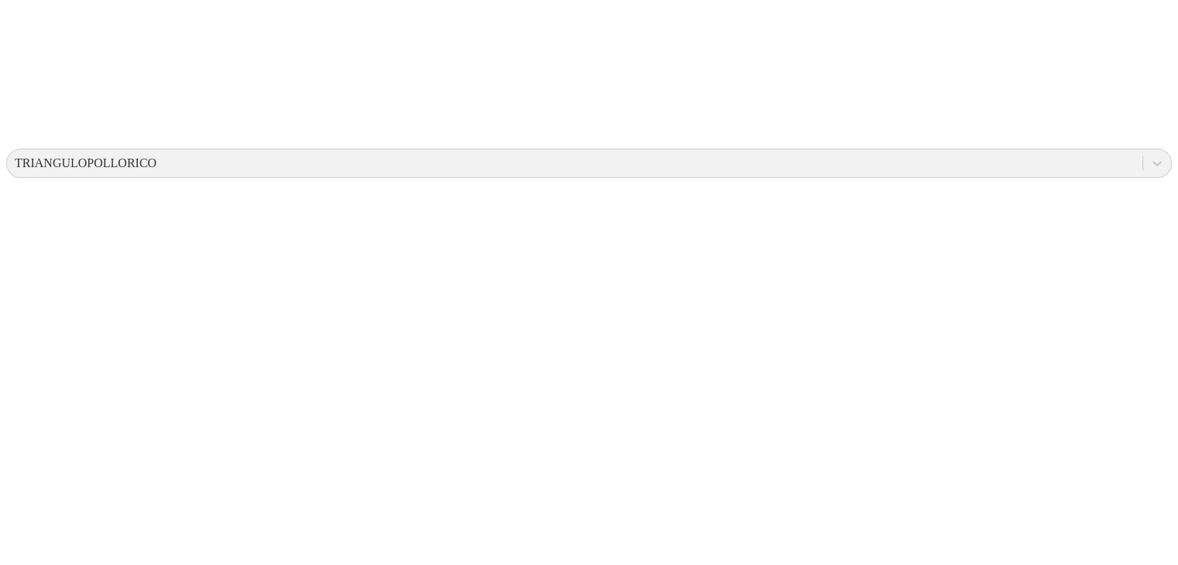
type input "28 Agosto 2025"
paste input "28 Agosto 2025"
type input "28 Agosto 2025"
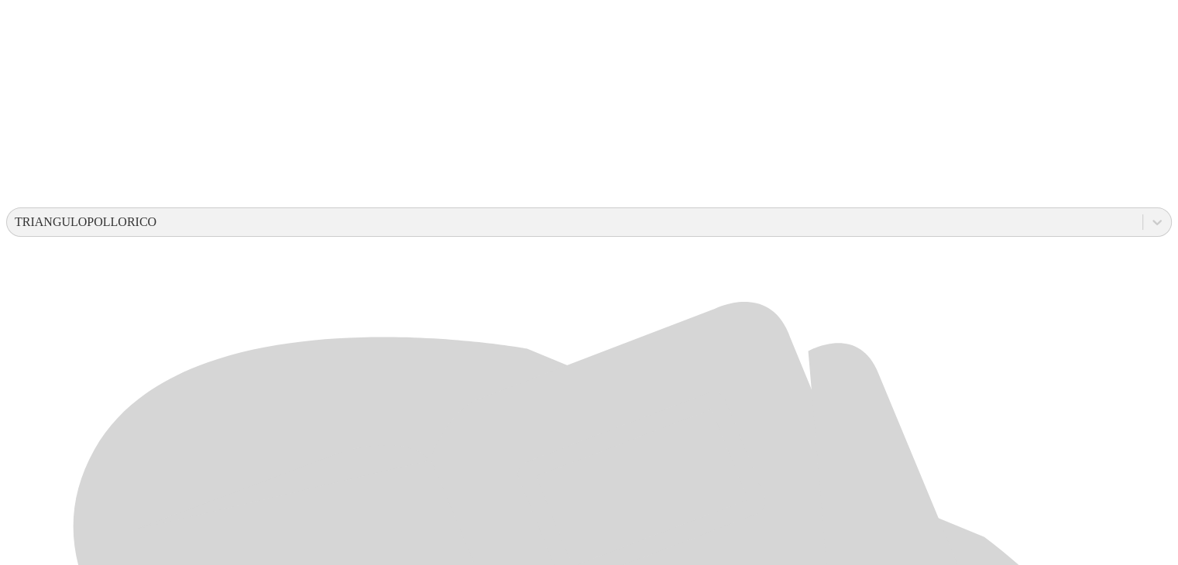
scroll to position [458, 0]
